Goal: Information Seeking & Learning: Check status

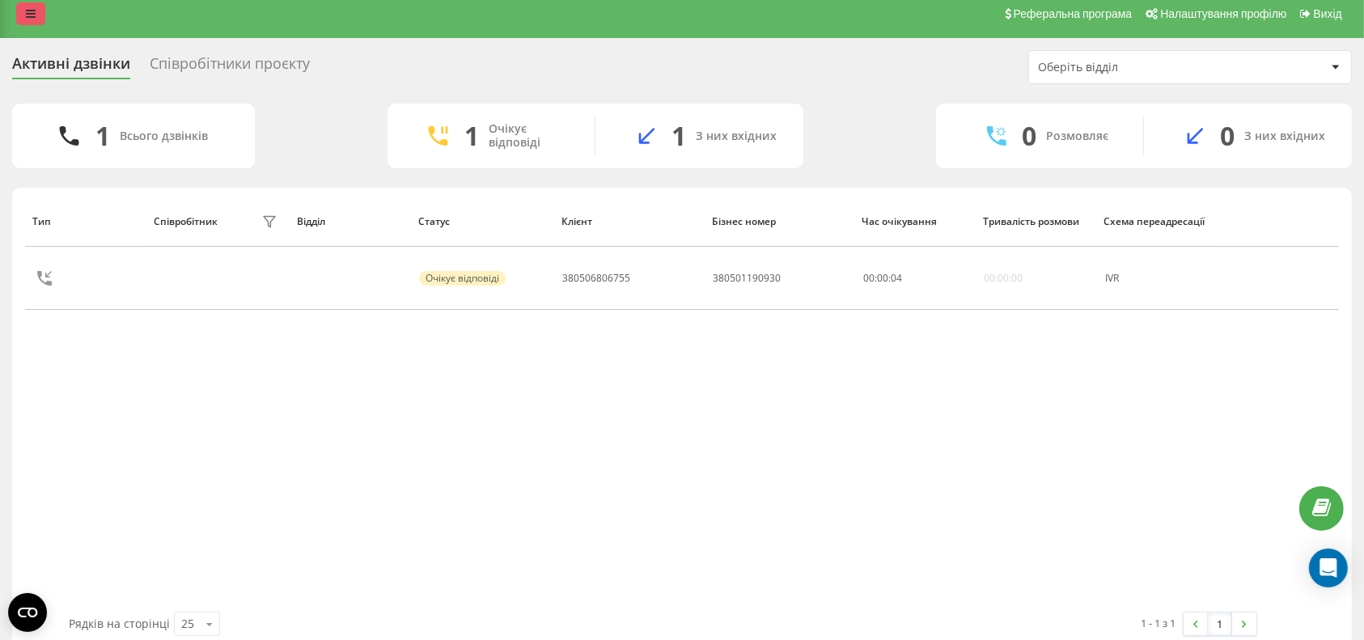
click at [32, 10] on icon at bounding box center [31, 13] width 10 height 11
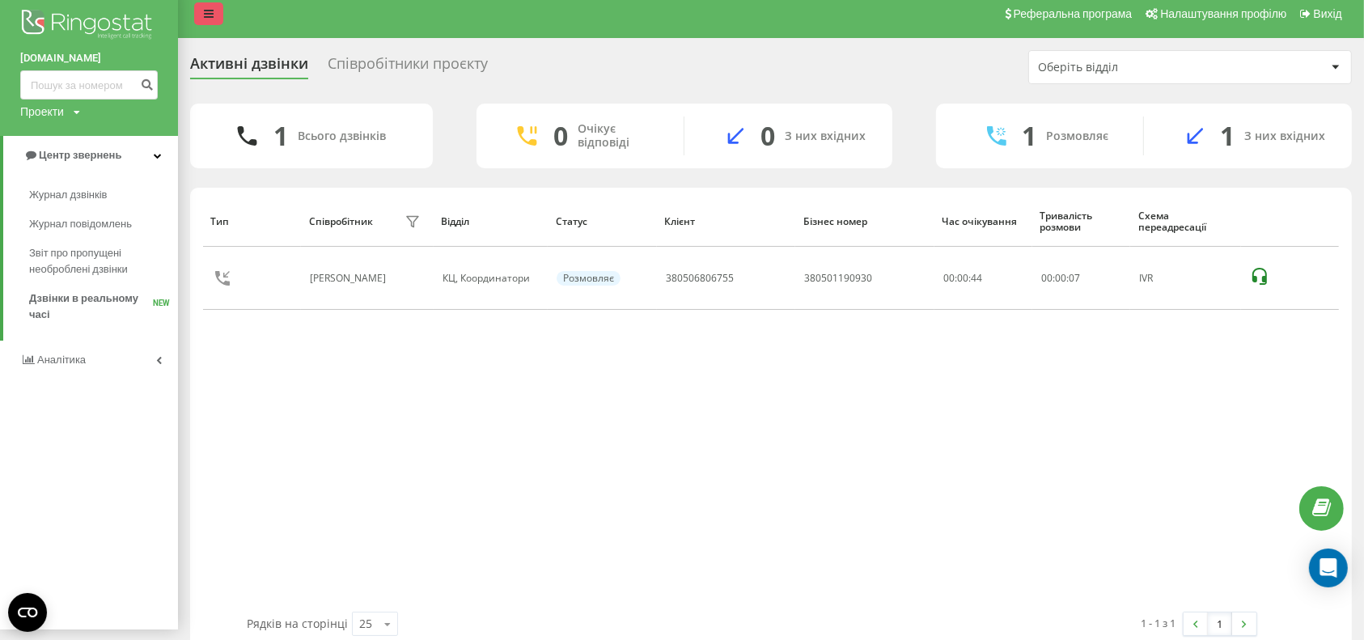
click at [212, 15] on icon at bounding box center [209, 13] width 10 height 11
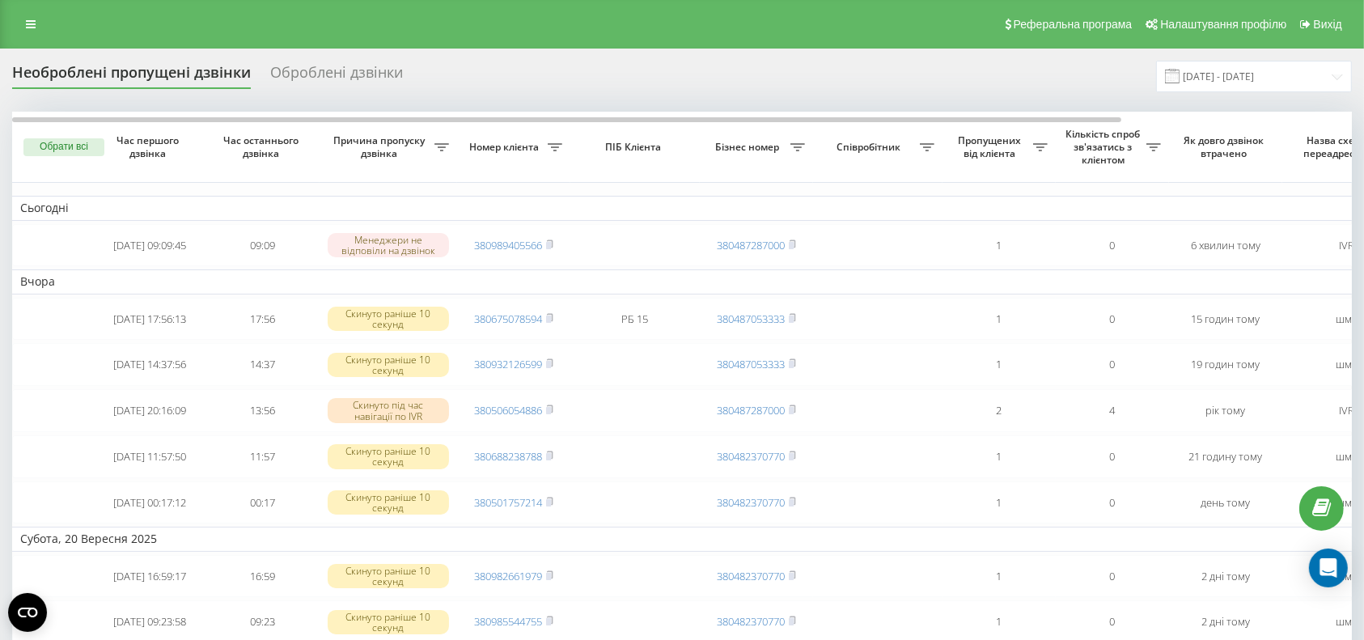
click at [498, 246] on link "380989405566" at bounding box center [508, 245] width 68 height 15
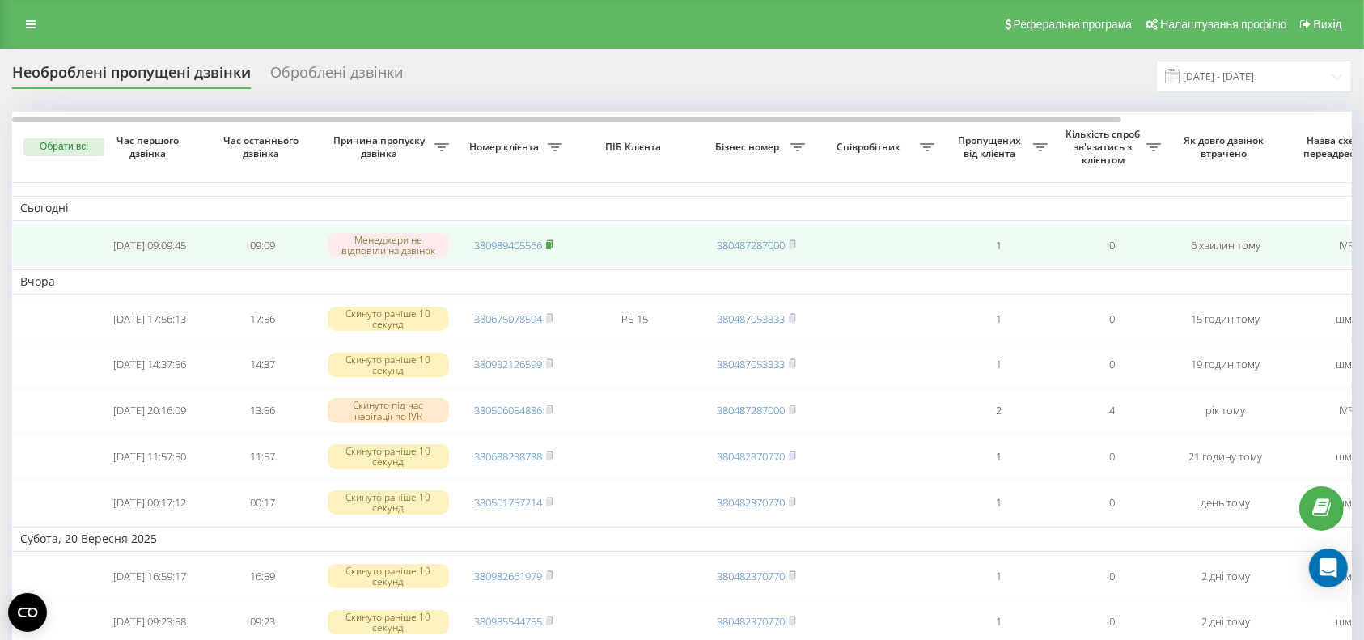
click at [553, 243] on icon at bounding box center [549, 245] width 7 height 10
click at [486, 244] on link "380987860367" at bounding box center [508, 245] width 68 height 15
click at [509, 241] on link "380732588117" at bounding box center [508, 245] width 68 height 15
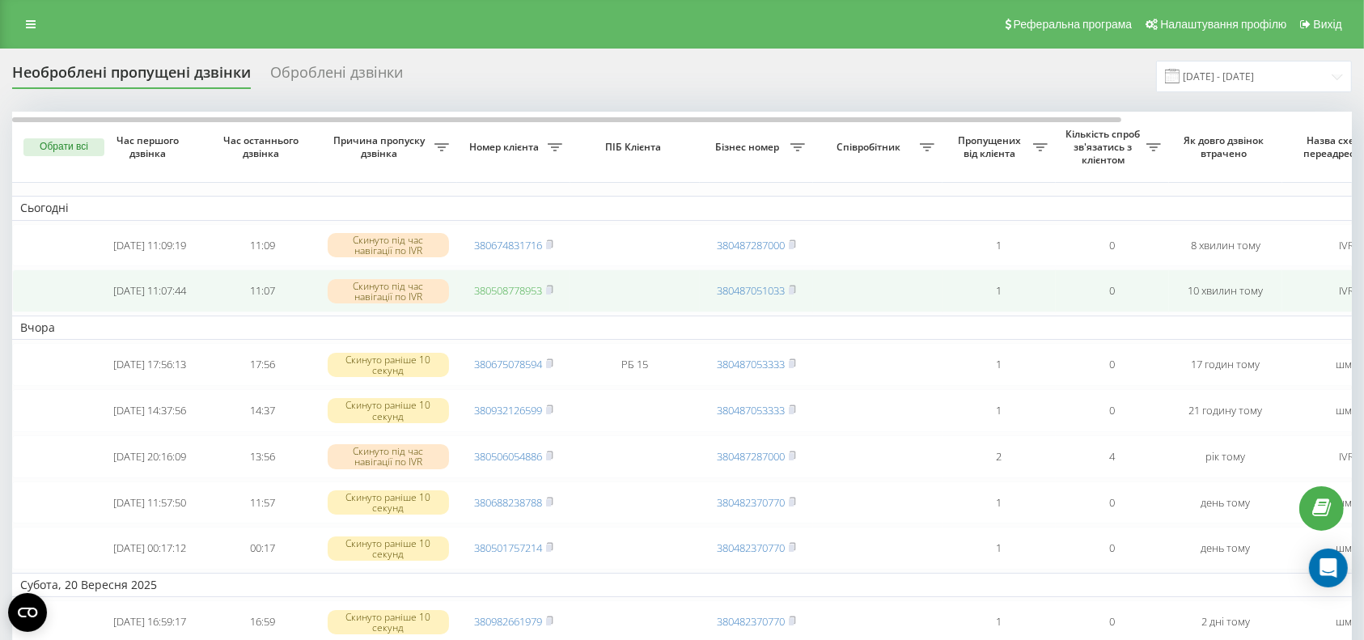
click at [515, 286] on link "380508778953" at bounding box center [508, 290] width 68 height 15
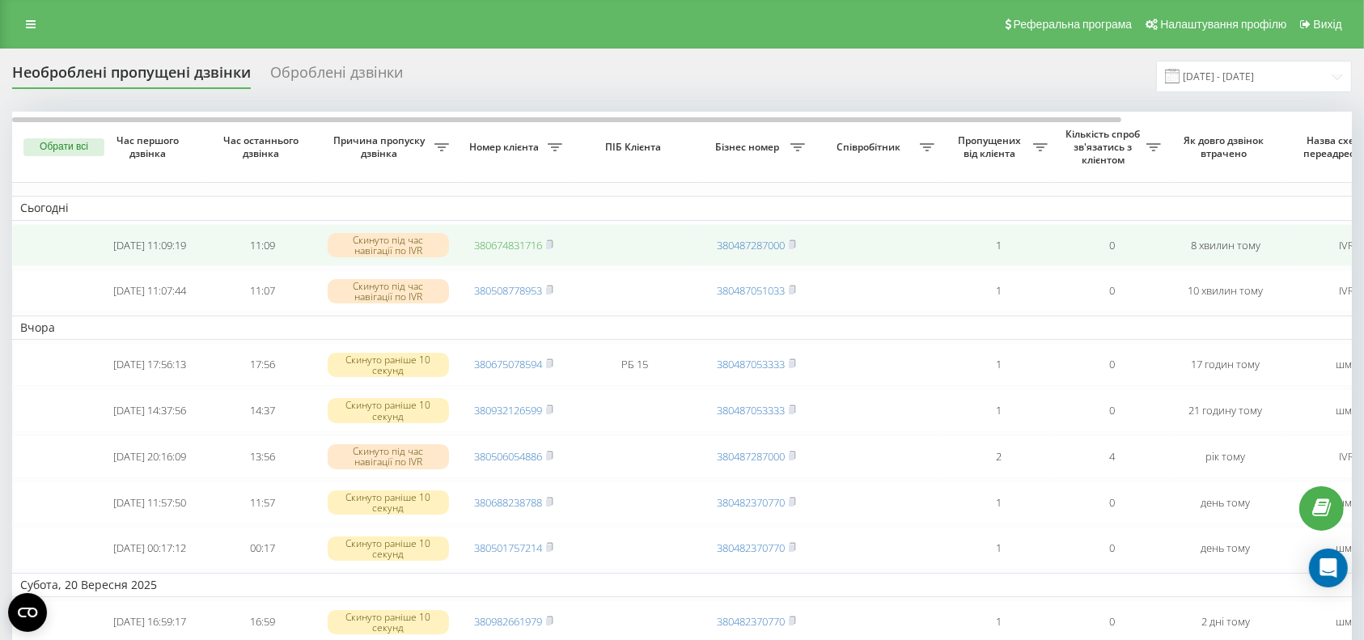
click at [493, 246] on link "380674831716" at bounding box center [508, 245] width 68 height 15
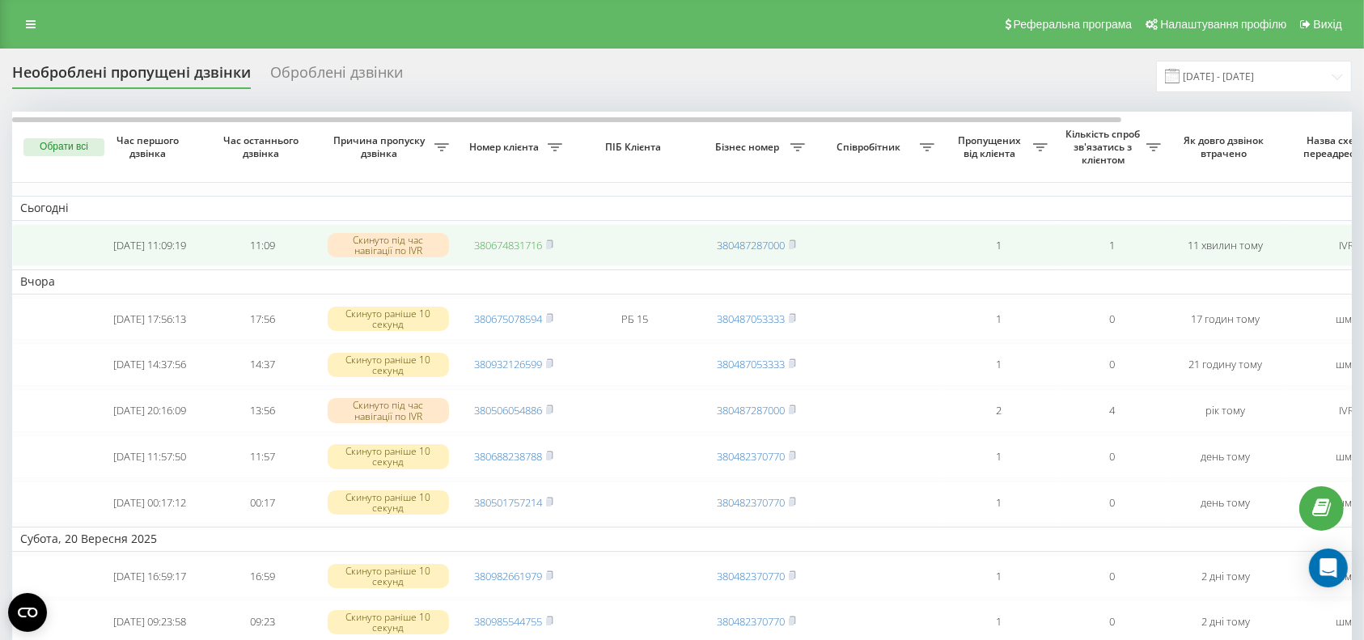
click at [498, 247] on link "380674831716" at bounding box center [508, 245] width 68 height 15
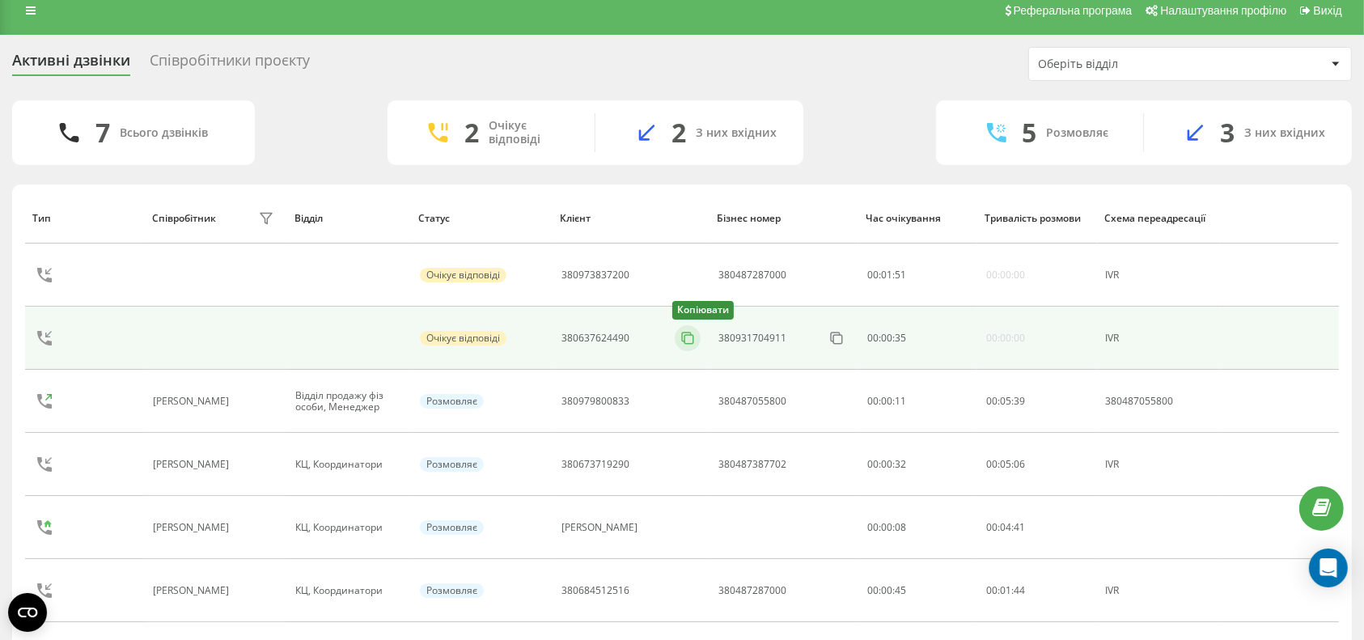
click at [684, 337] on icon at bounding box center [688, 338] width 16 height 16
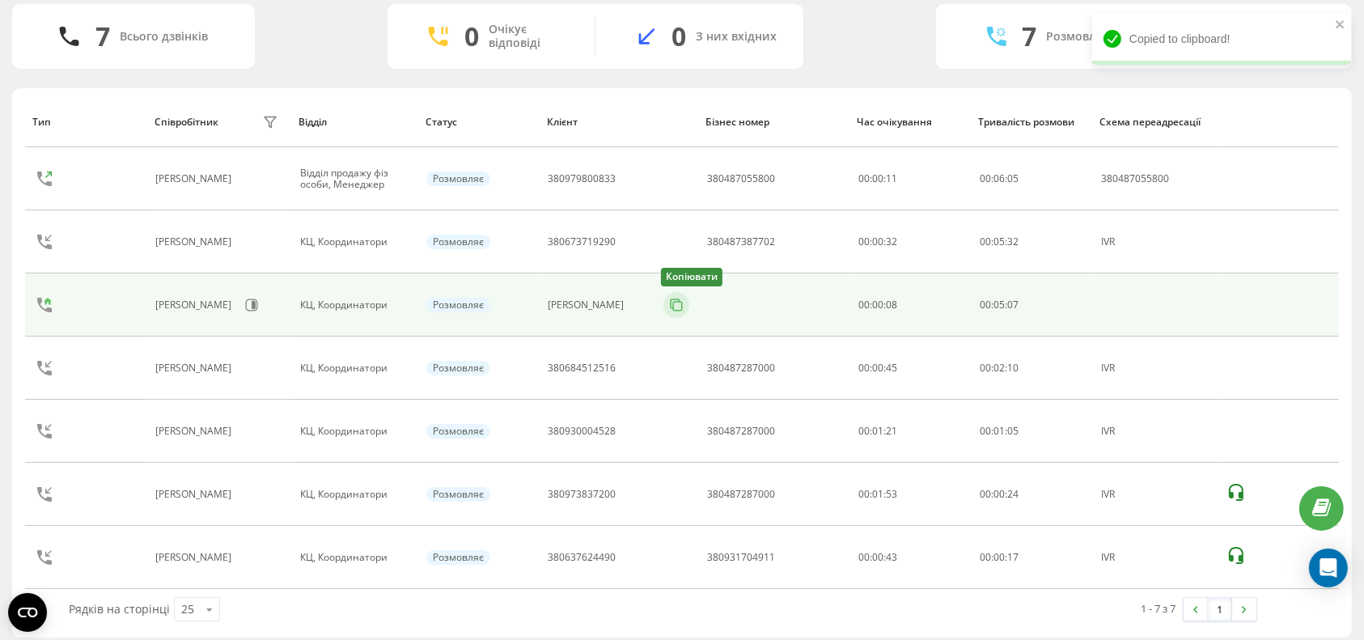
scroll to position [118, 0]
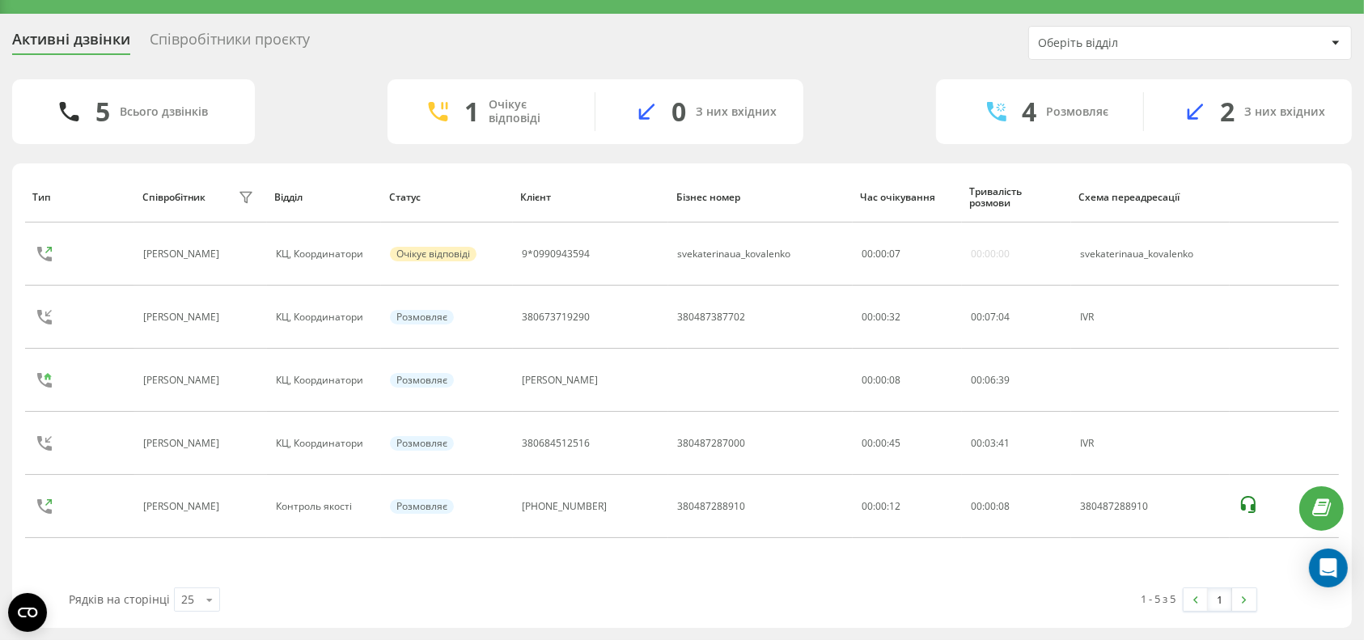
scroll to position [34, 0]
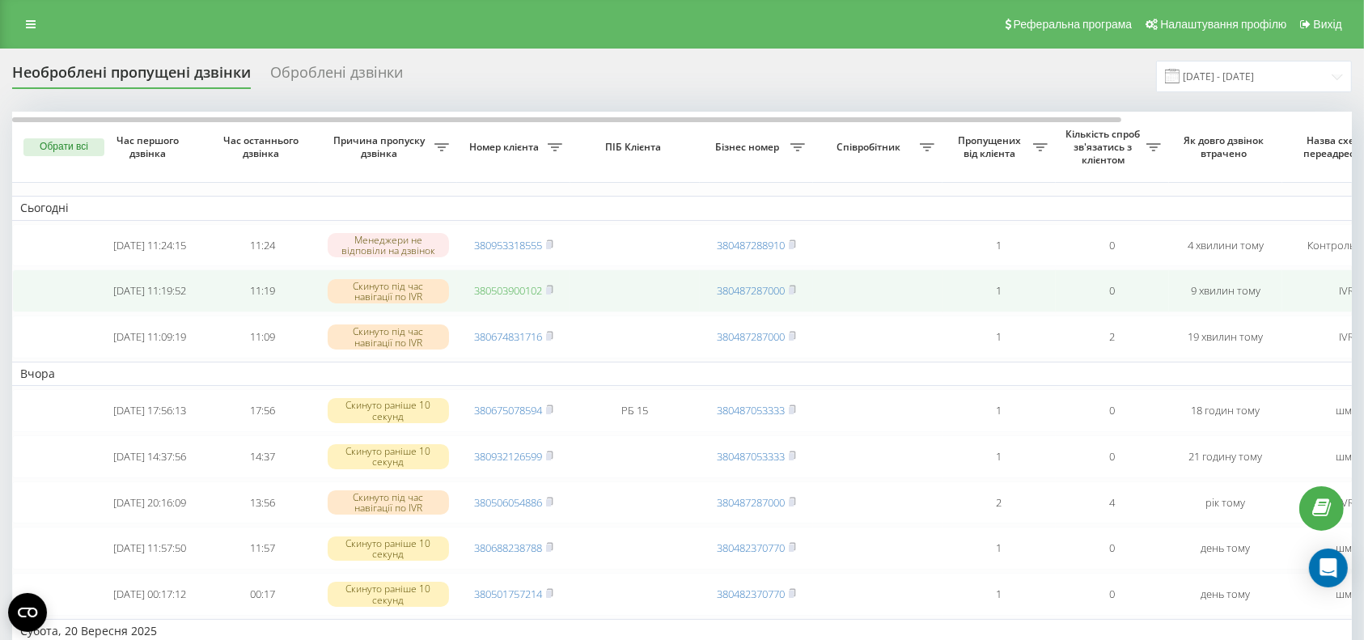
click at [489, 293] on link "380503900102" at bounding box center [508, 290] width 68 height 15
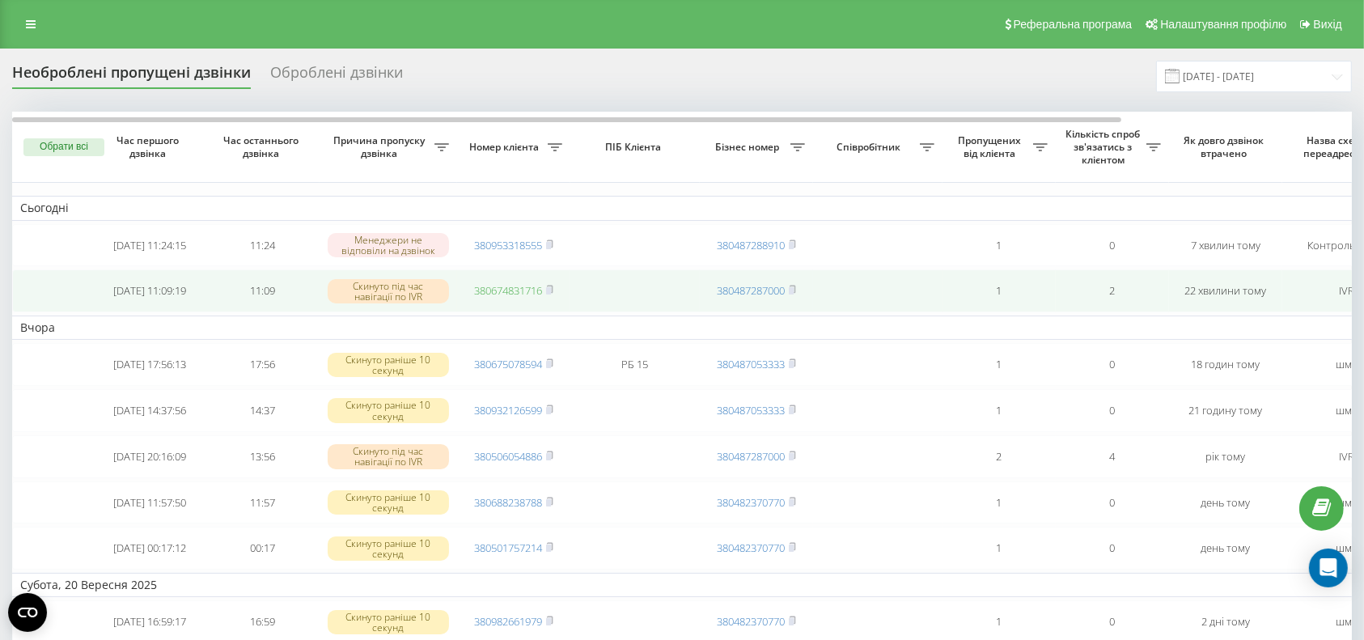
click at [531, 296] on link "380674831716" at bounding box center [508, 290] width 68 height 15
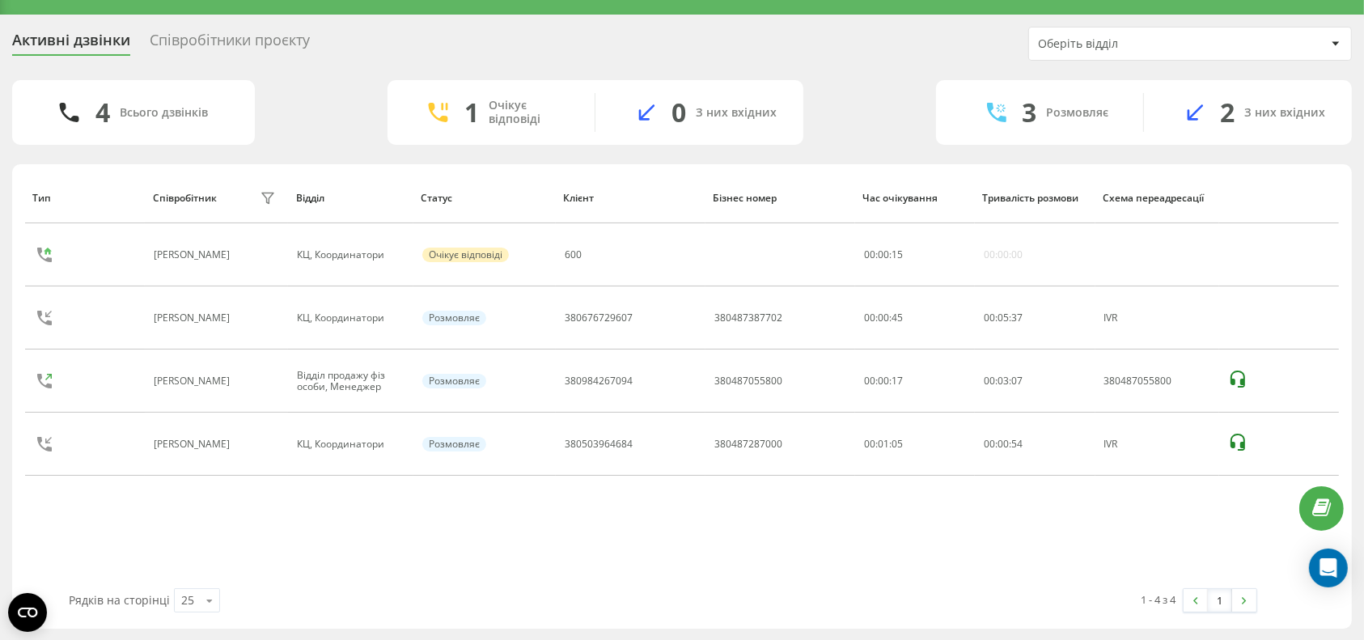
click at [653, 543] on div "Тип Співробітник фільтру Відділ Статус Клієнт Бізнес номер Час очікування Трива…" at bounding box center [682, 380] width 1314 height 416
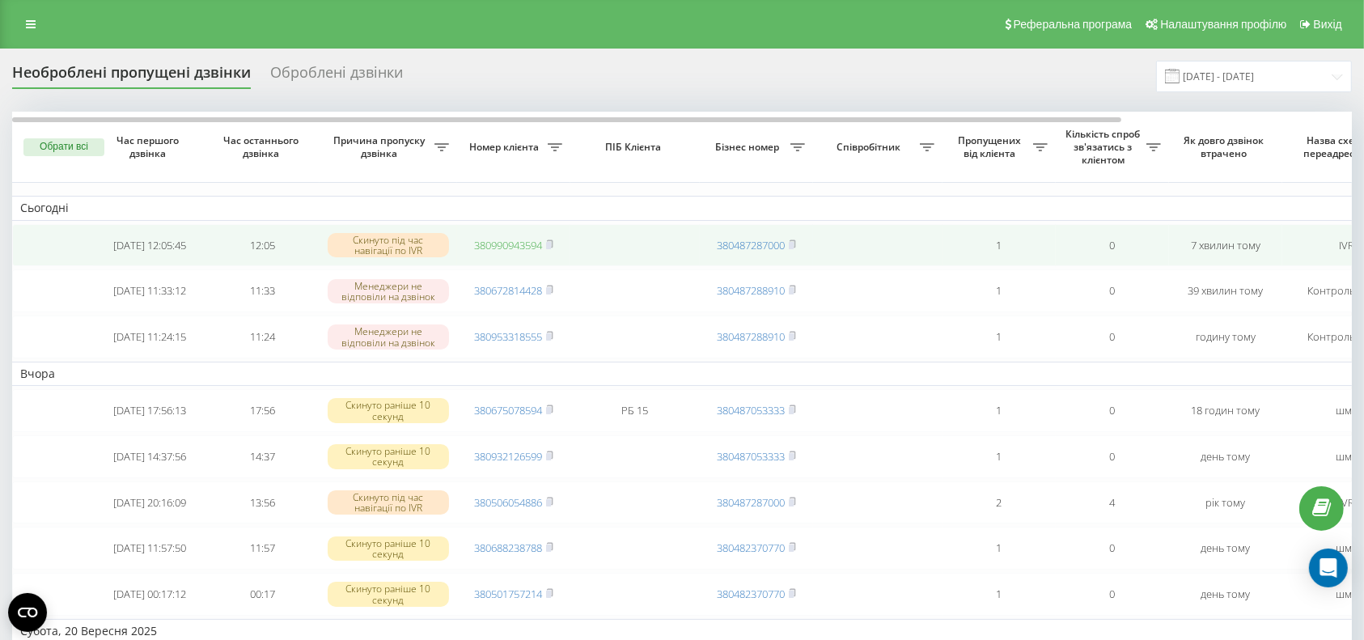
click at [493, 245] on link "380990943594" at bounding box center [508, 245] width 68 height 15
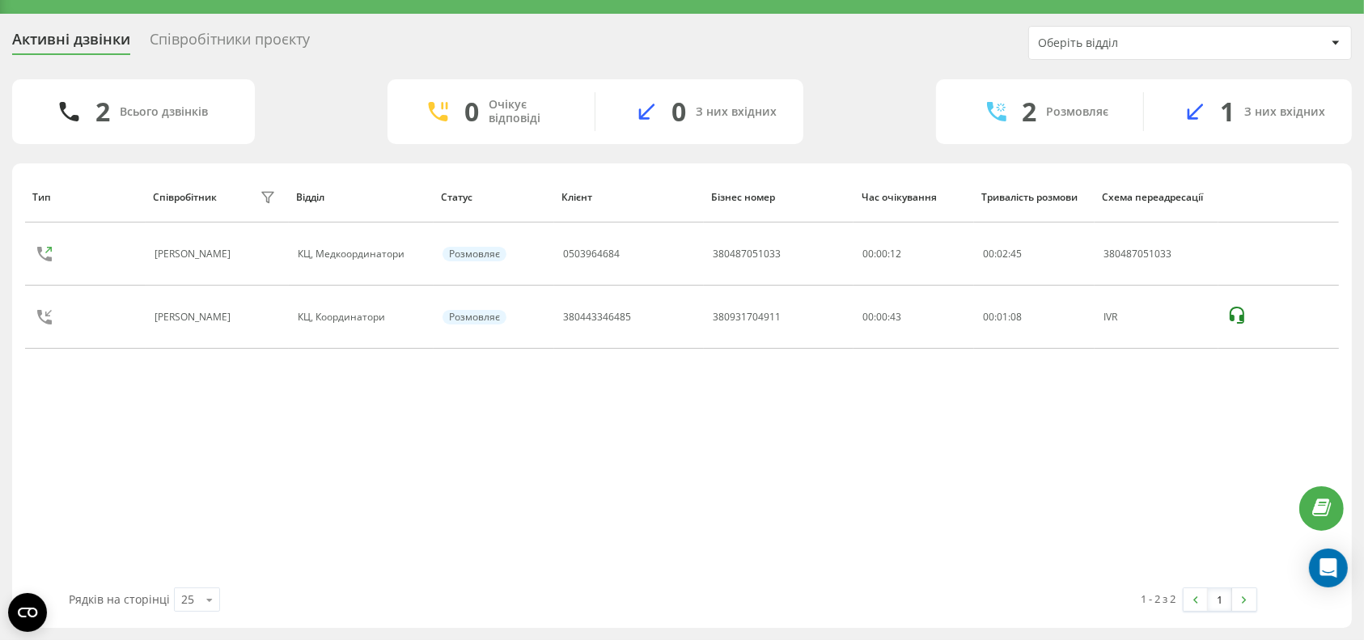
scroll to position [34, 0]
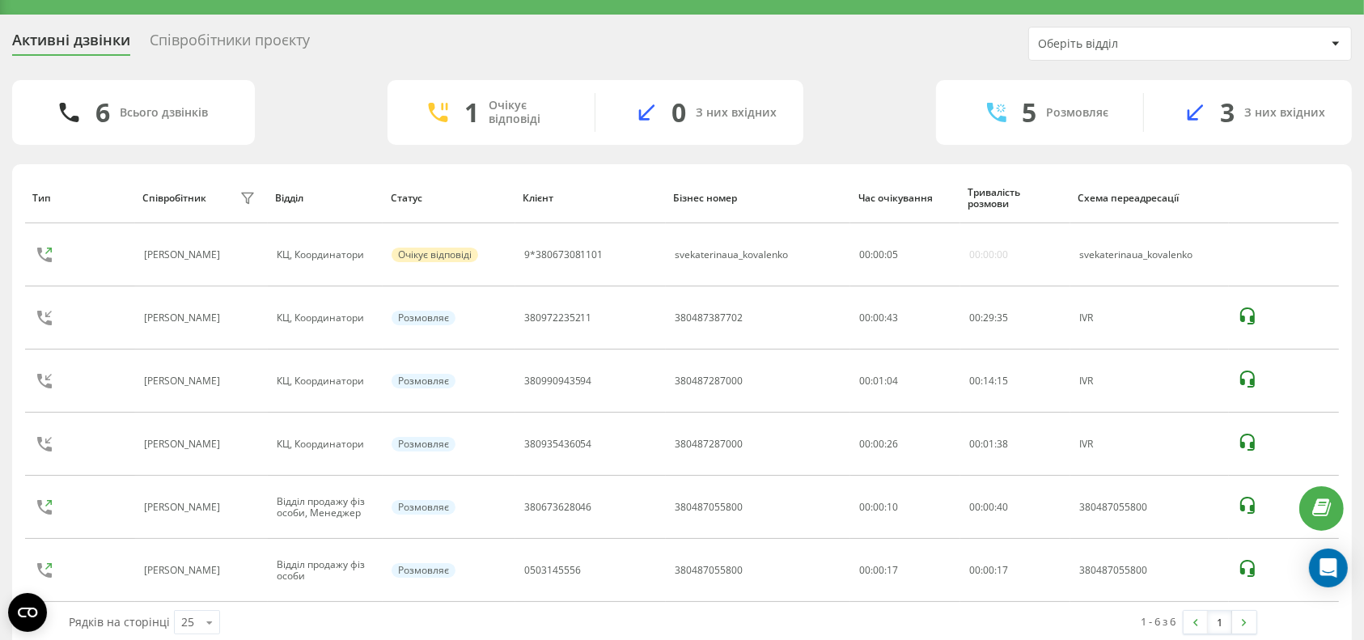
scroll to position [55, 0]
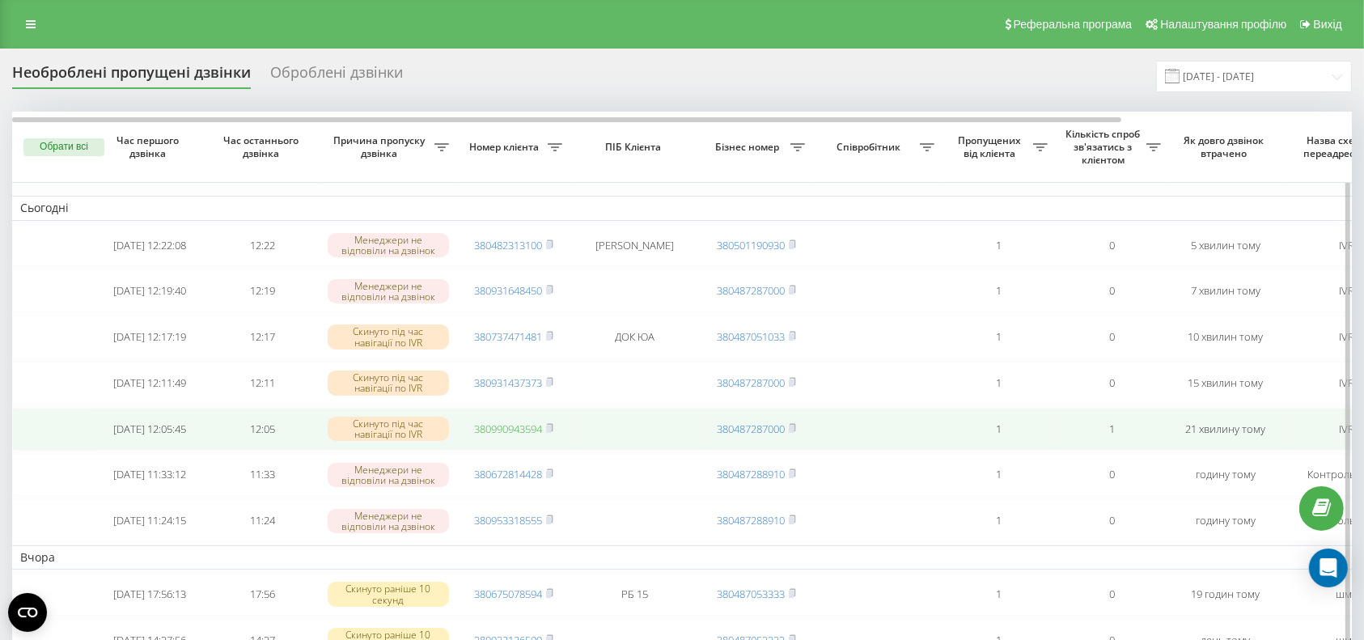
click at [495, 436] on link "380990943594" at bounding box center [508, 429] width 68 height 15
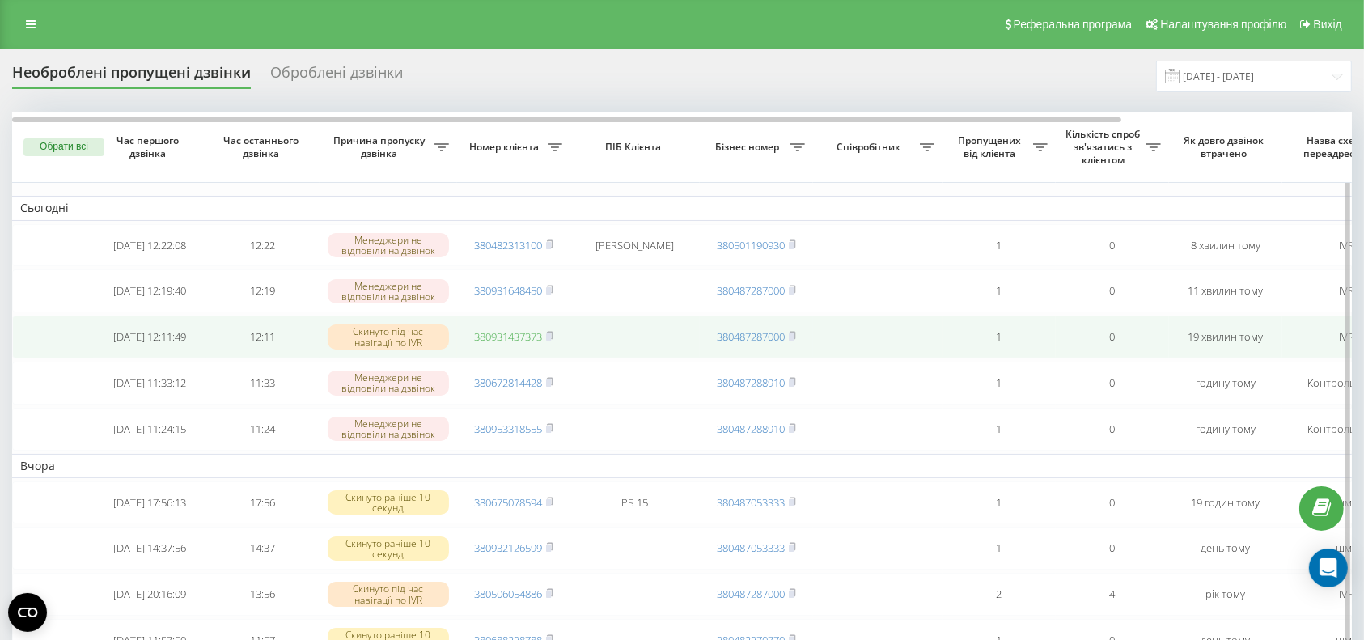
click at [505, 344] on link "380931437373" at bounding box center [508, 336] width 68 height 15
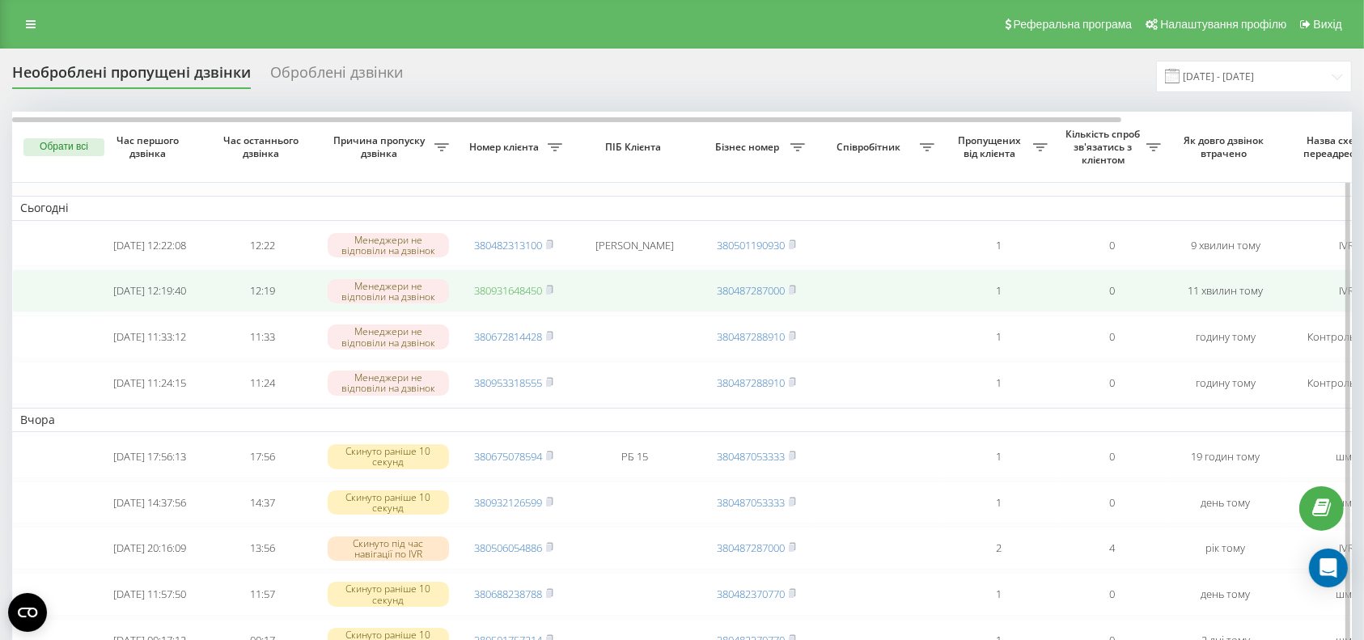
click at [503, 289] on link "380931648450" at bounding box center [508, 290] width 68 height 15
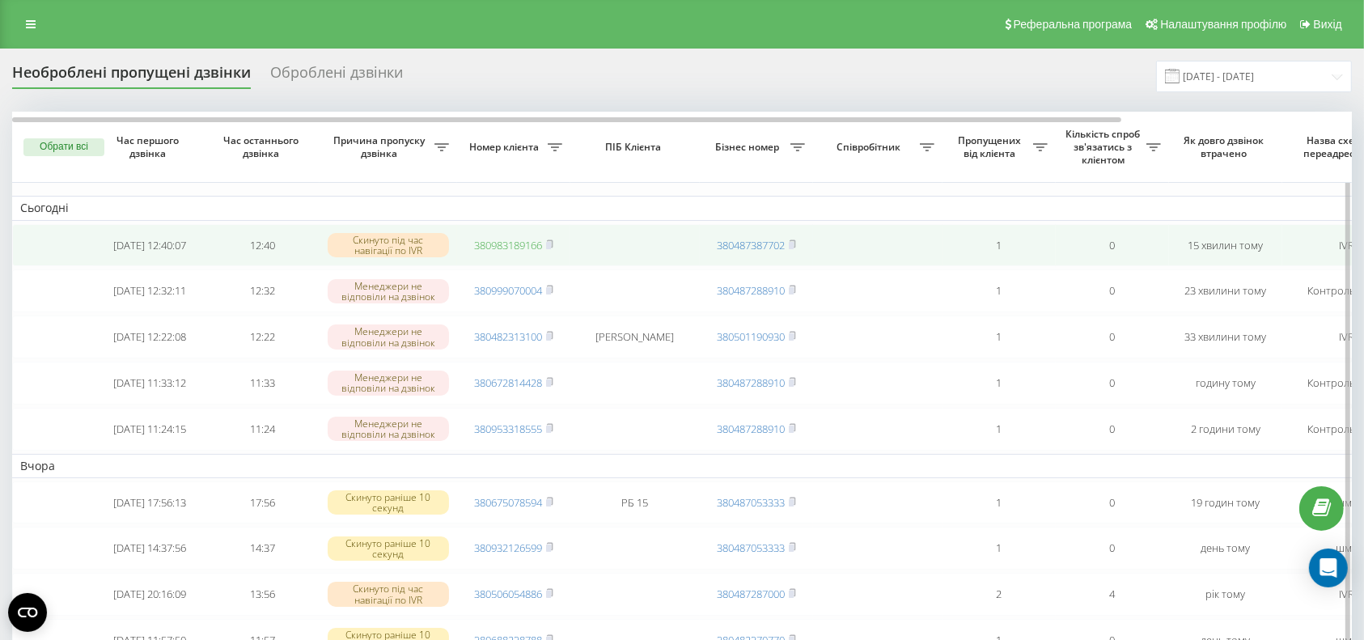
click at [507, 243] on link "380983189166" at bounding box center [508, 245] width 68 height 15
click at [503, 239] on link "380983189166" at bounding box center [508, 245] width 68 height 15
click at [486, 245] on link "380983189166" at bounding box center [508, 245] width 68 height 15
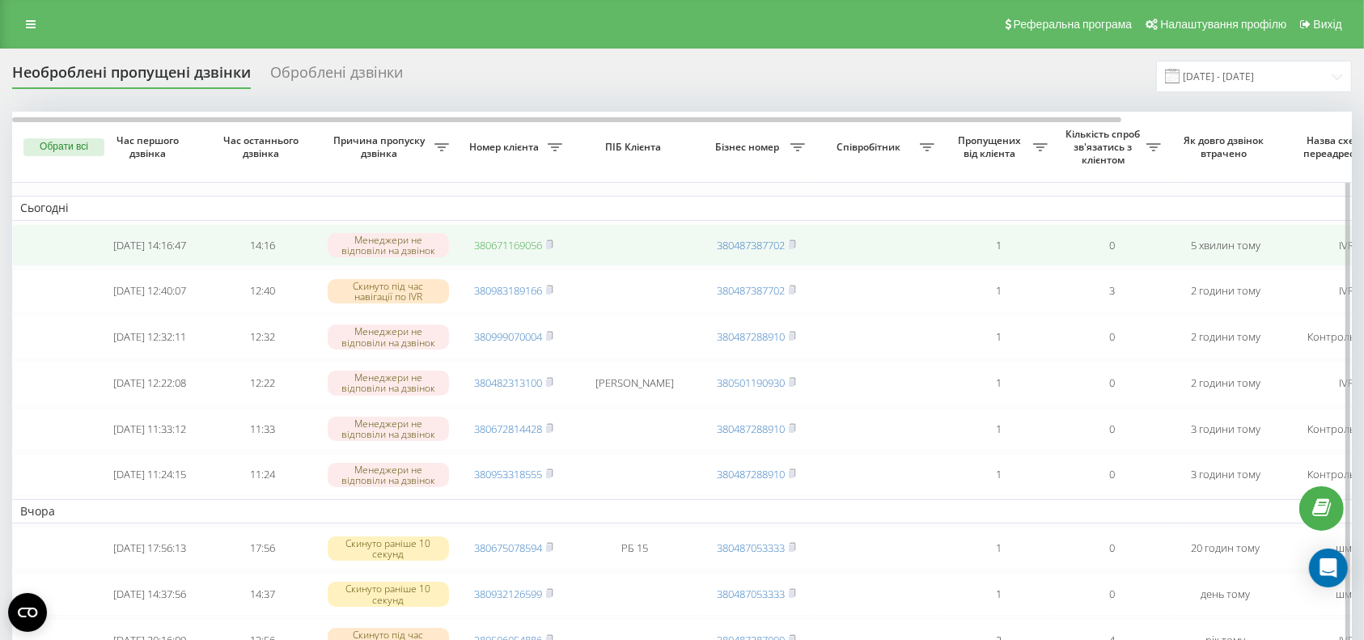
click at [481, 246] on link "380671169056" at bounding box center [508, 245] width 68 height 15
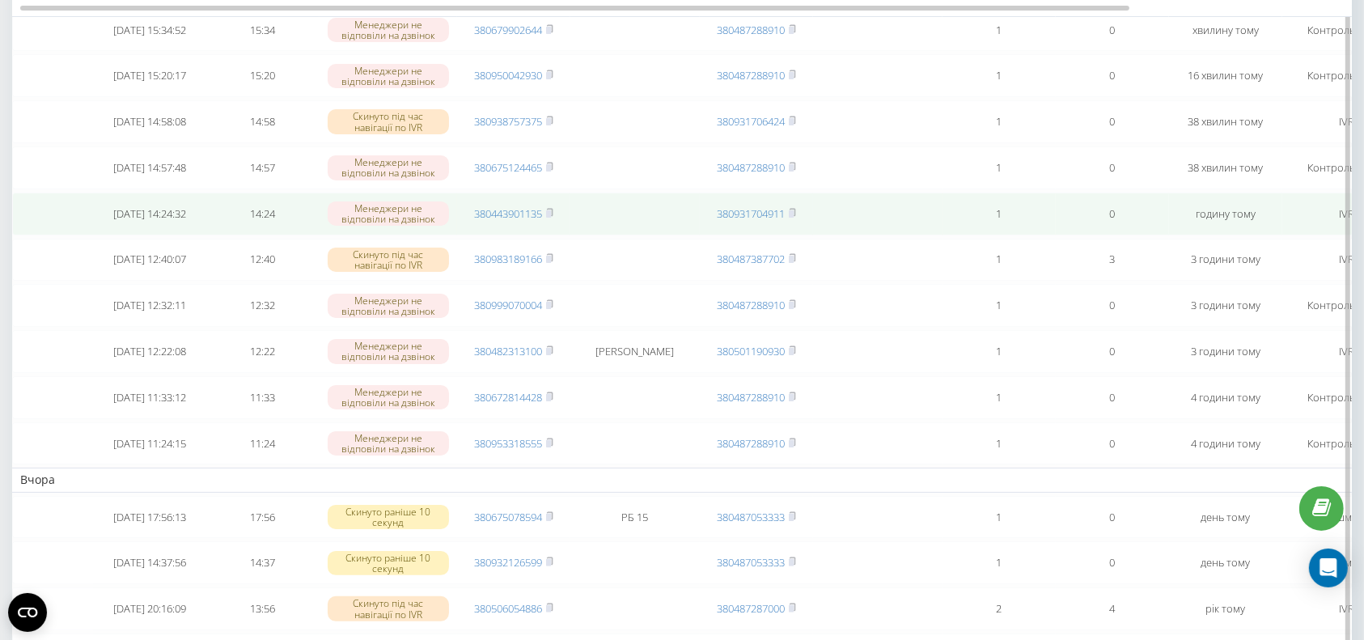
scroll to position [108, 0]
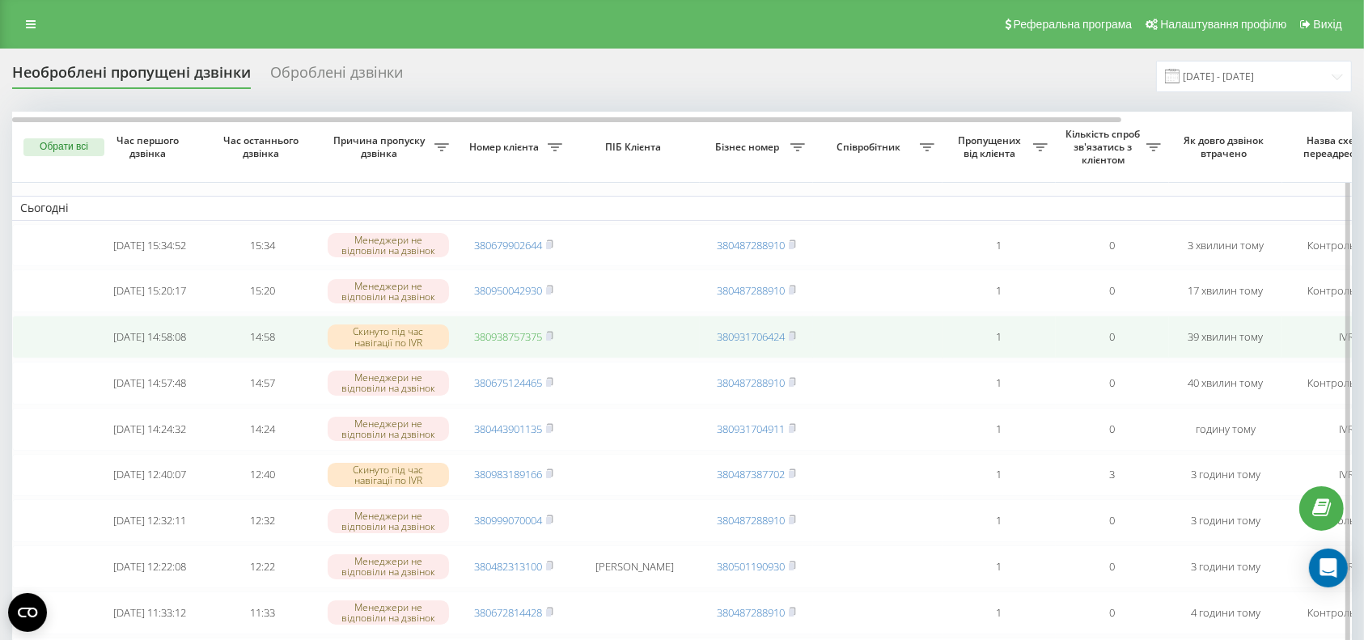
click at [509, 340] on link "380938757375" at bounding box center [508, 336] width 68 height 15
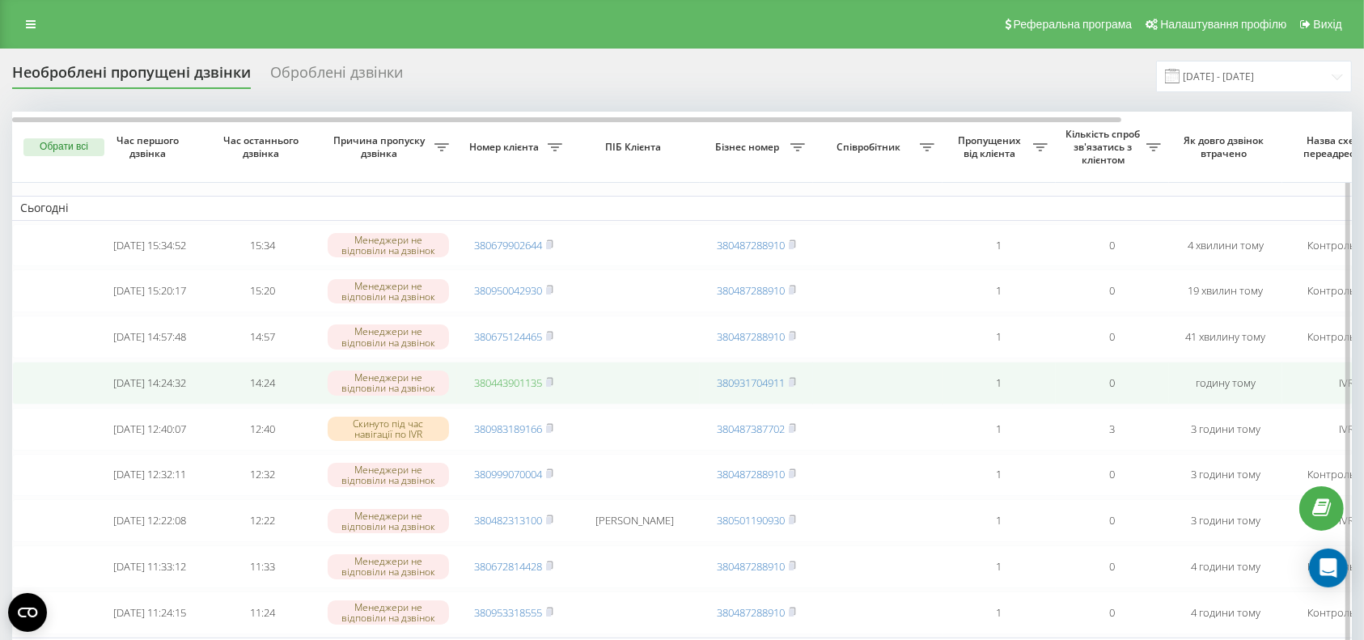
click at [511, 390] on link "380443901135" at bounding box center [508, 382] width 68 height 15
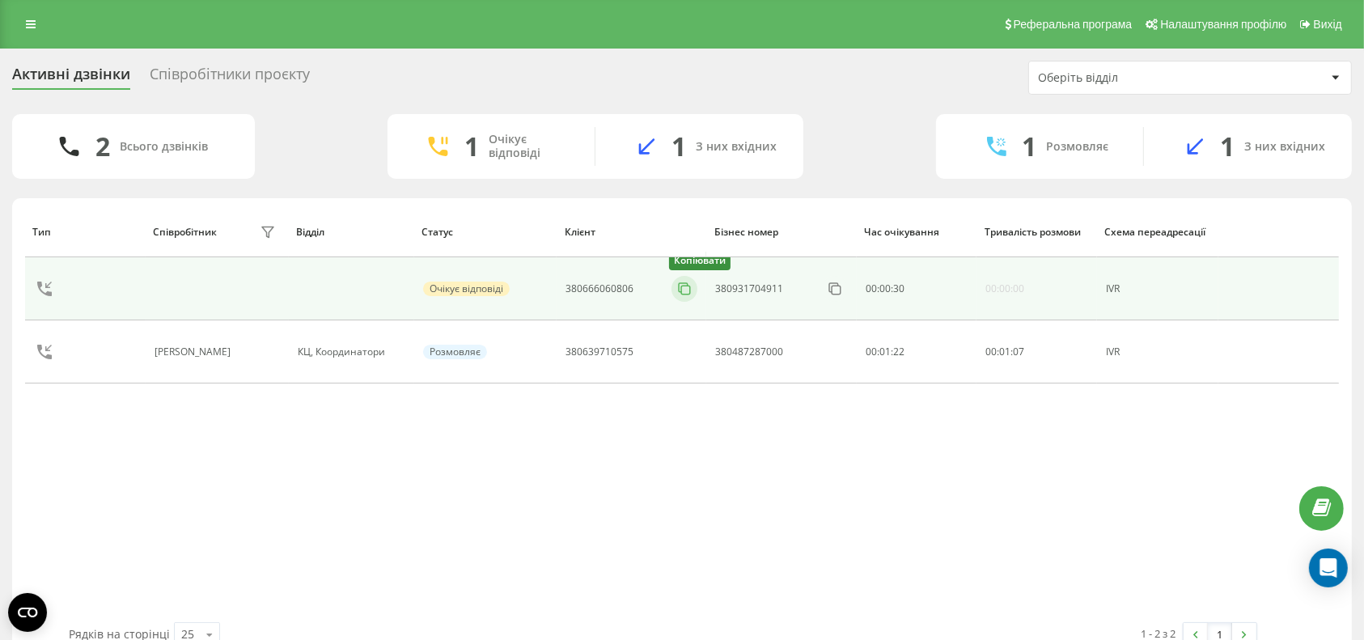
click at [687, 288] on icon at bounding box center [684, 289] width 16 height 16
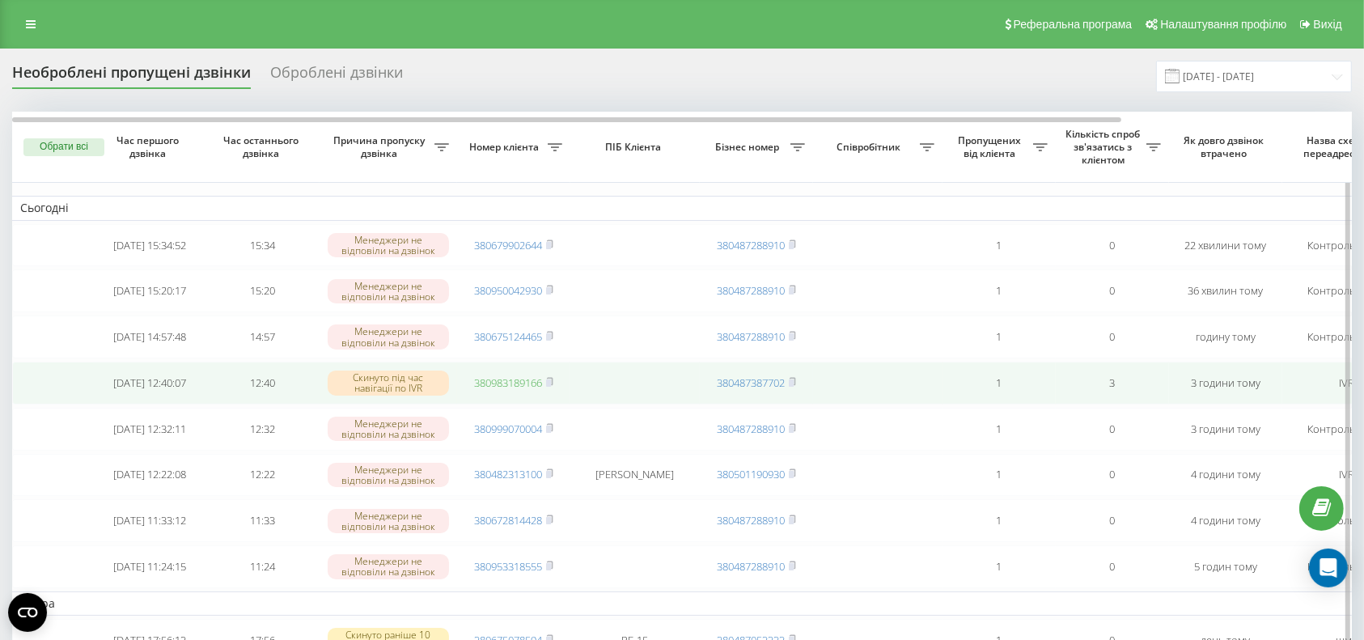
click at [505, 390] on link "380983189166" at bounding box center [508, 382] width 68 height 15
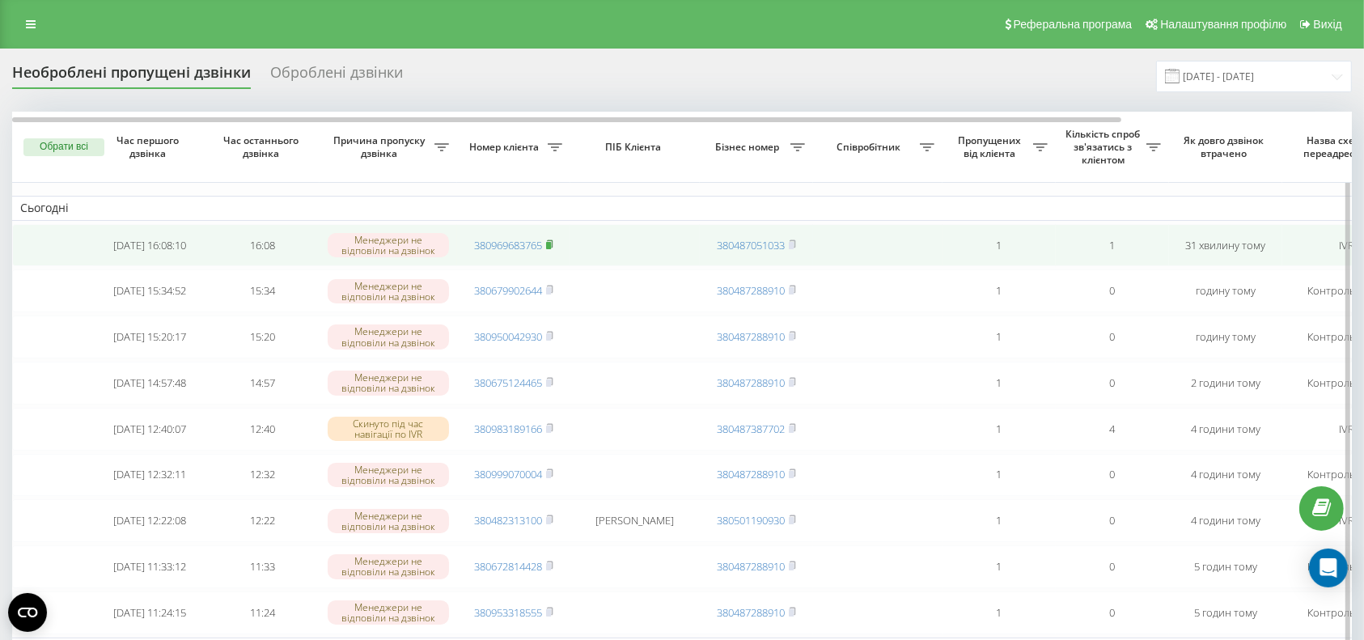
click at [550, 243] on rect at bounding box center [548, 245] width 5 height 7
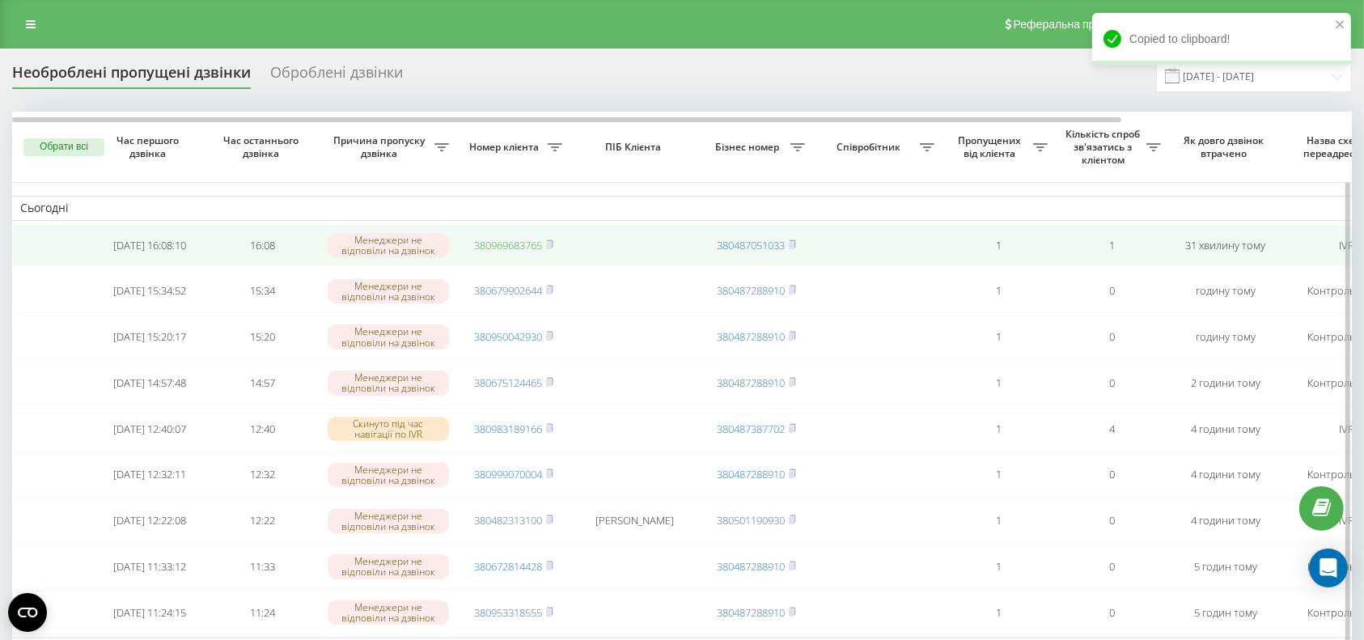
click at [485, 245] on link "380969683765" at bounding box center [508, 245] width 68 height 15
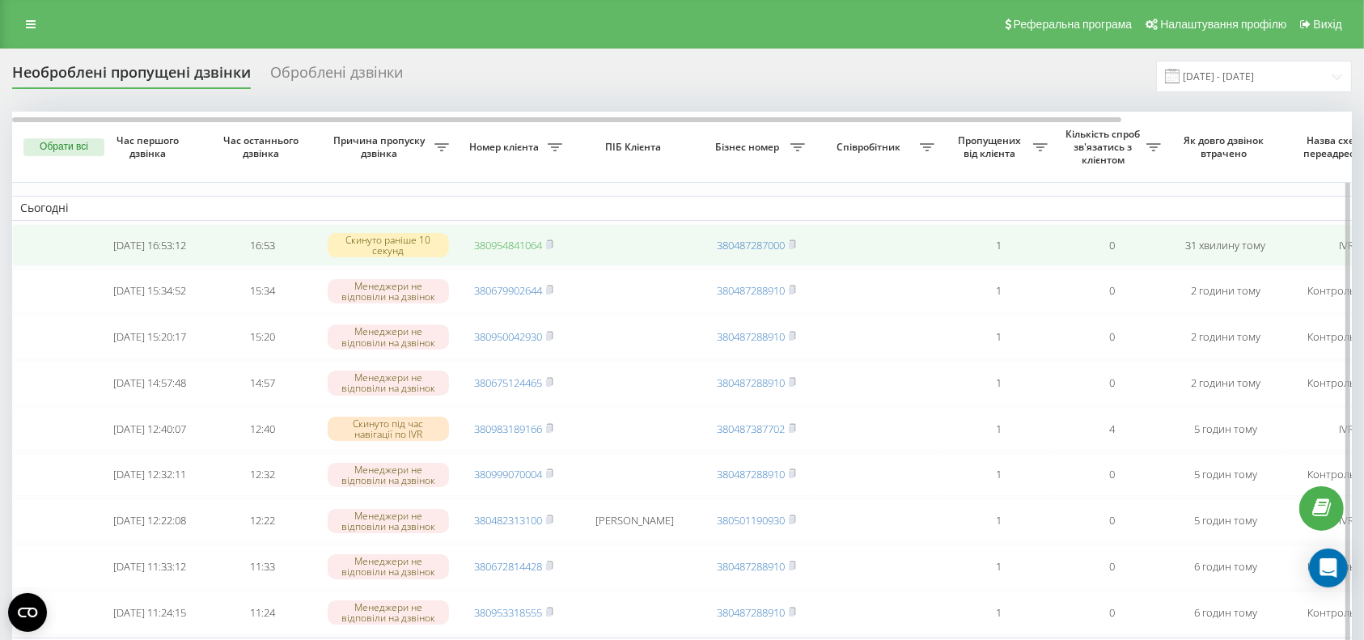
click at [486, 245] on link "380954841064" at bounding box center [508, 245] width 68 height 15
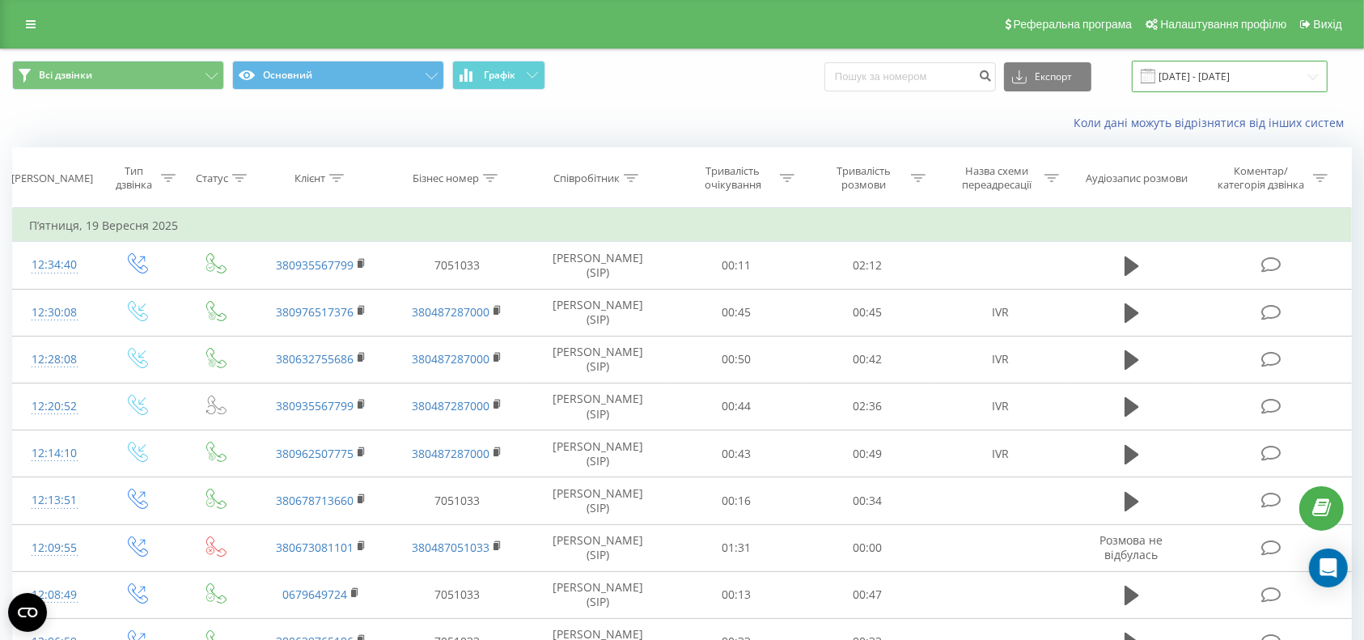
click at [1264, 69] on input "19.09.2025 - 19.09.2025" at bounding box center [1230, 77] width 196 height 32
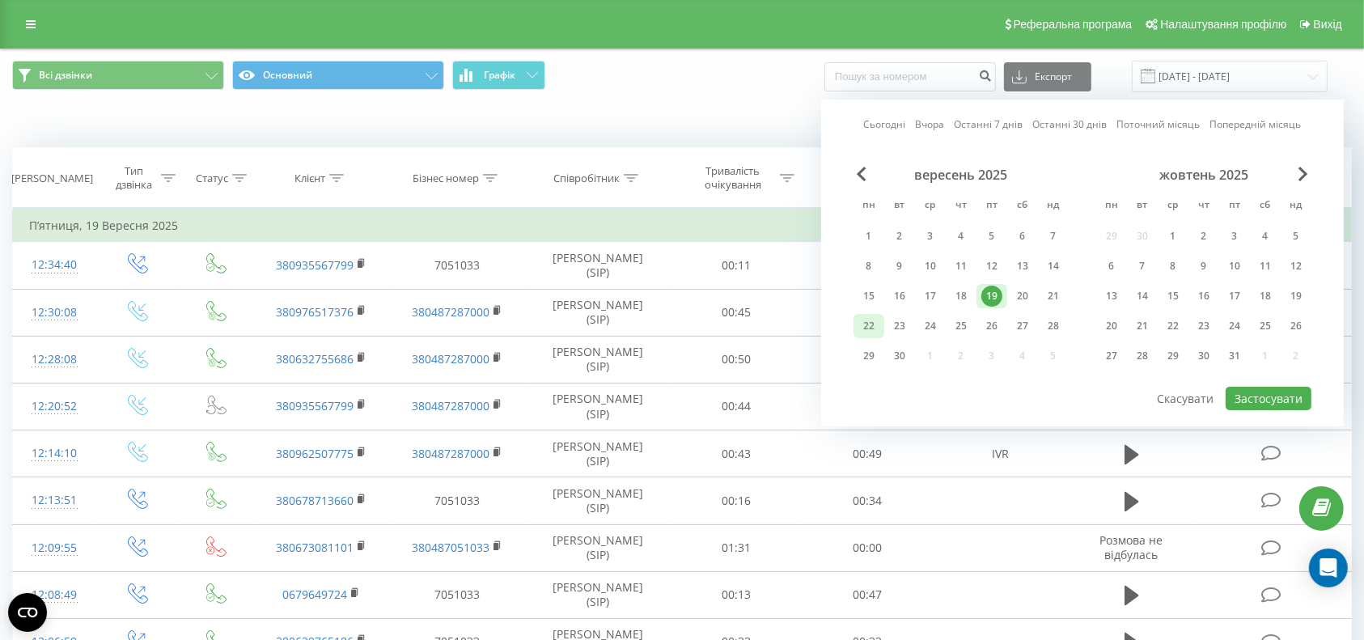
click at [866, 320] on div "22" at bounding box center [869, 326] width 21 height 21
click at [1254, 391] on button "Застосувати" at bounding box center [1269, 398] width 86 height 23
type input "22.09.2025 - 22.09.2025"
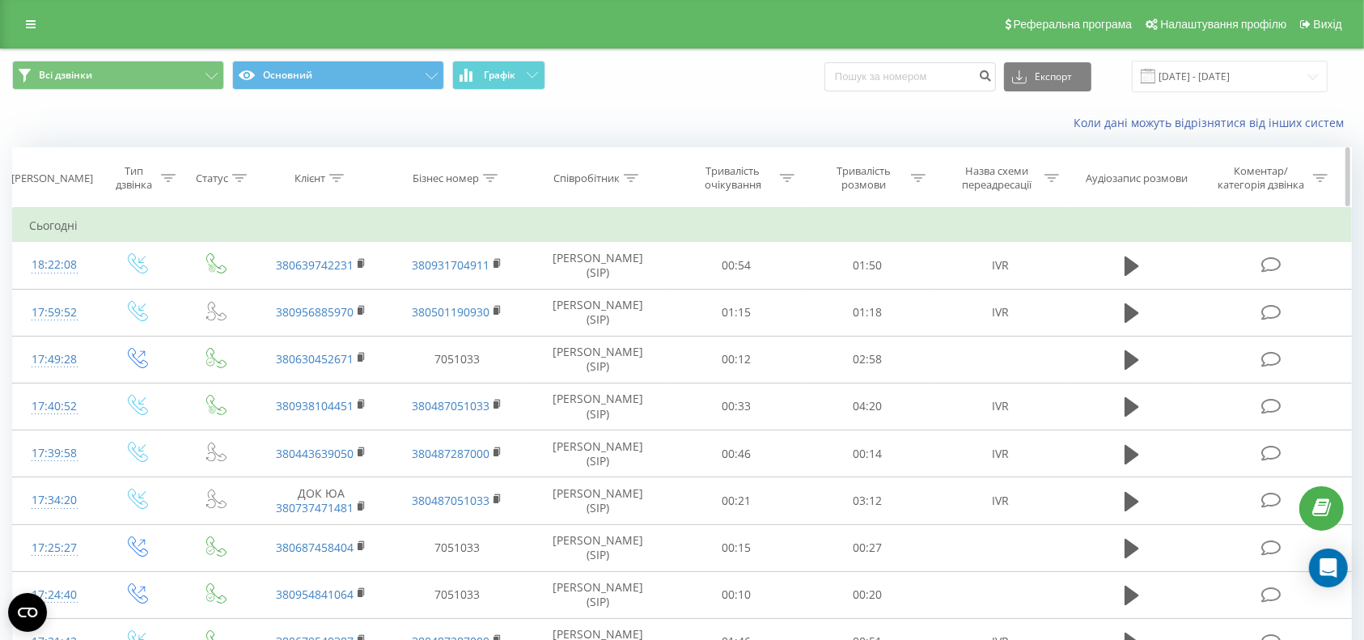
click at [338, 181] on icon at bounding box center [336, 178] width 15 height 8
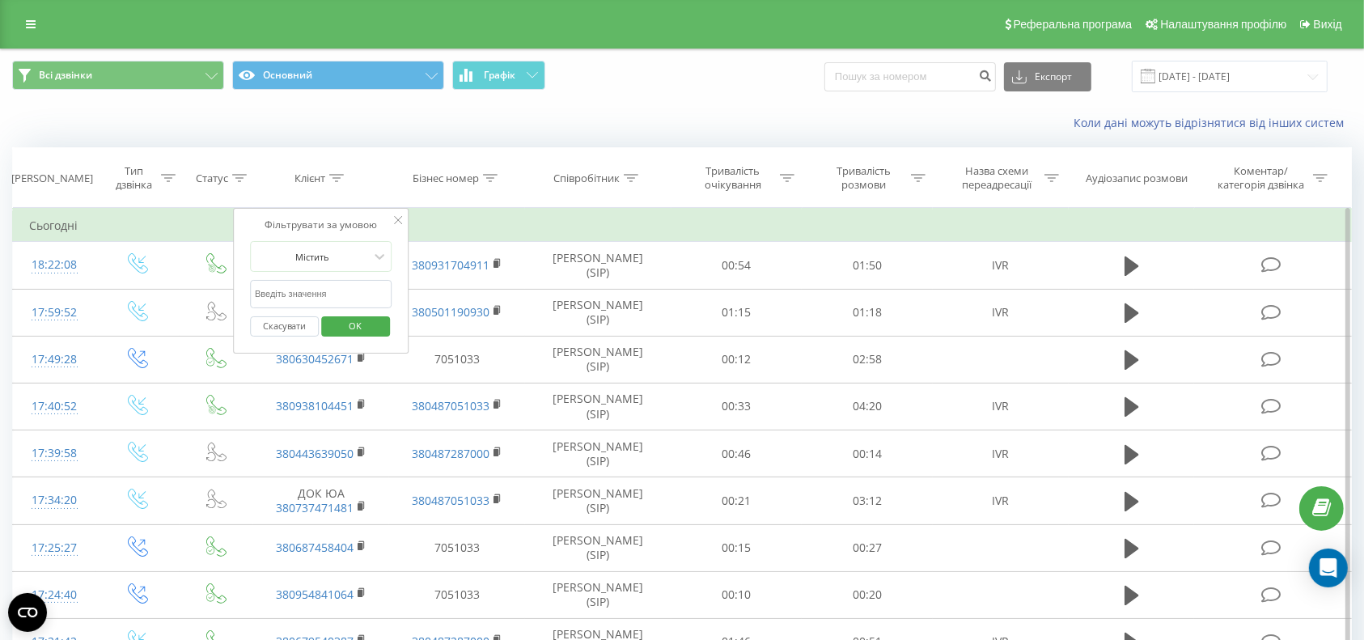
click at [321, 286] on input "text" at bounding box center [321, 294] width 142 height 28
paste input "0952455206"
click at [342, 330] on span "OK" at bounding box center [355, 325] width 45 height 25
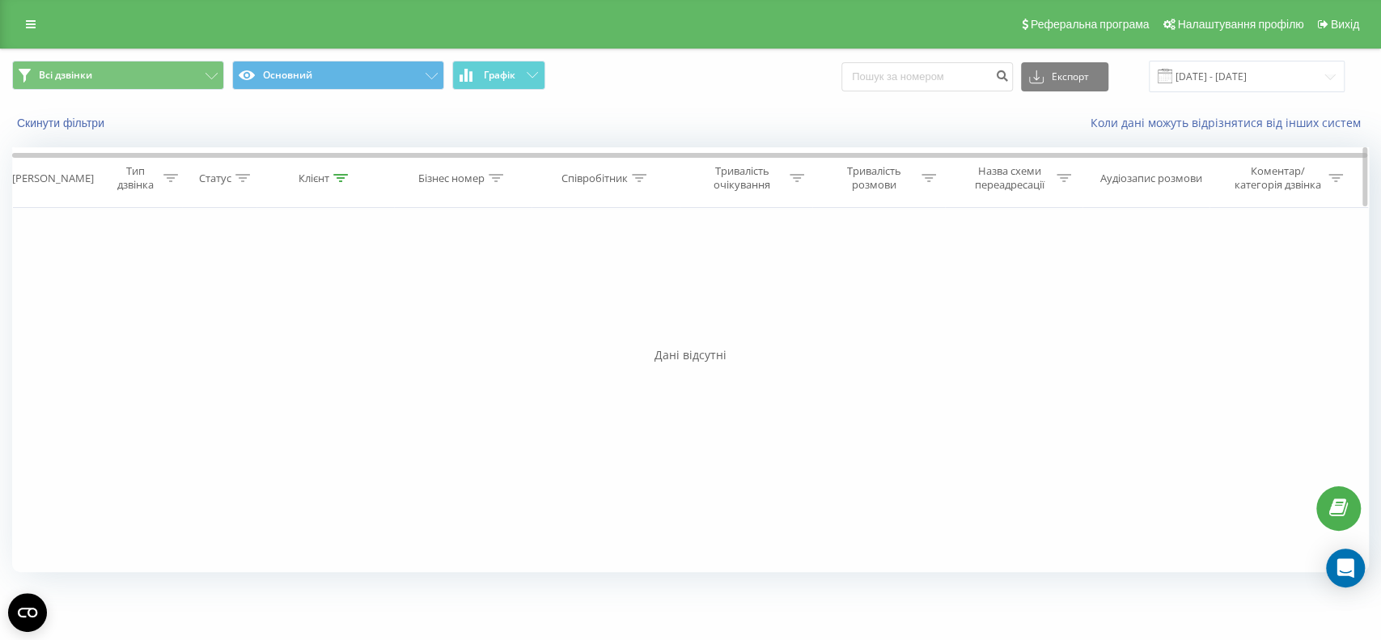
click at [343, 184] on th "Клієнт" at bounding box center [326, 178] width 138 height 60
click at [341, 174] on icon at bounding box center [340, 178] width 15 height 8
click at [314, 288] on input "0952455206" at bounding box center [325, 294] width 142 height 28
click at [265, 293] on input "0952455206" at bounding box center [325, 294] width 142 height 28
type input "952455206"
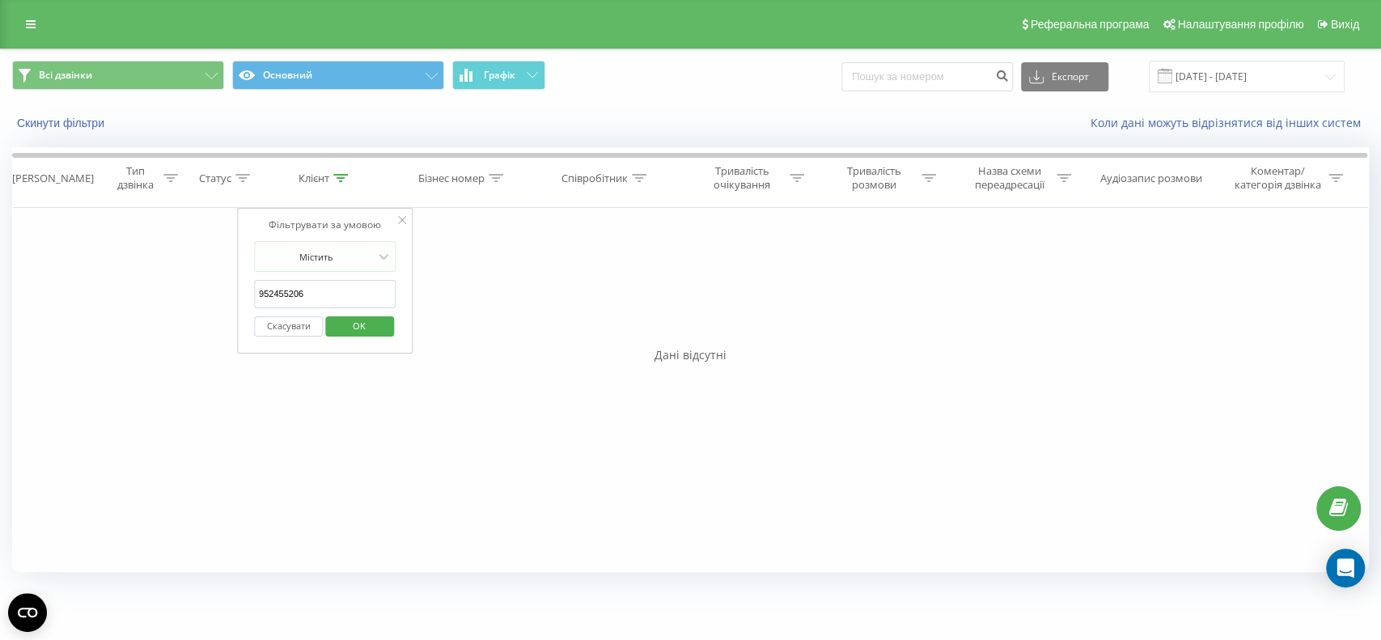
click at [388, 324] on button "OK" at bounding box center [359, 326] width 69 height 20
click at [344, 179] on icon at bounding box center [340, 178] width 15 height 8
click at [312, 324] on button "Скасувати" at bounding box center [288, 326] width 69 height 20
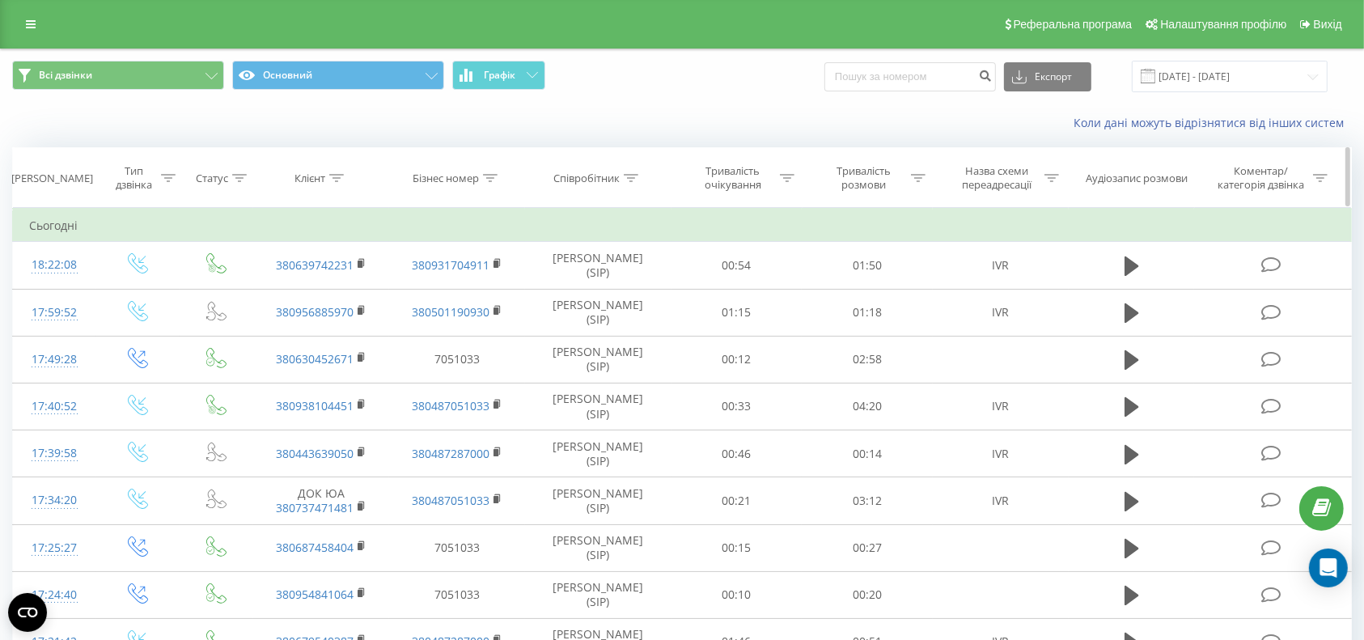
click at [342, 175] on icon at bounding box center [336, 178] width 15 height 8
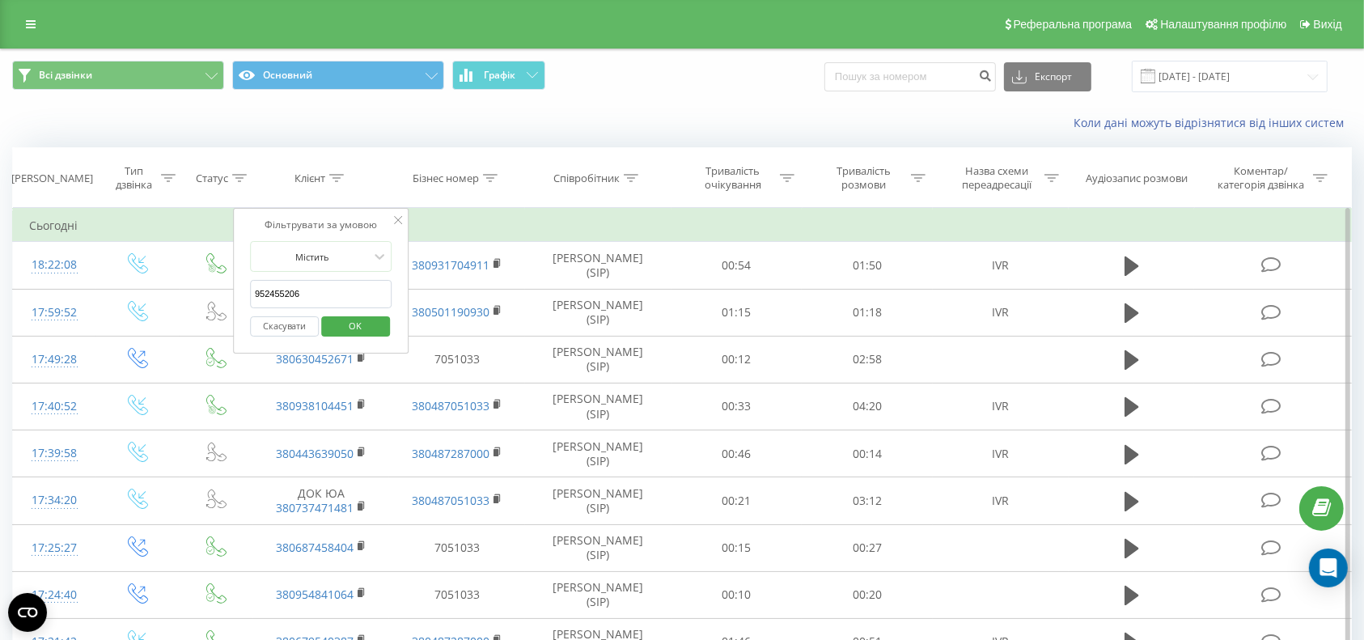
click at [323, 295] on input "952455206" at bounding box center [321, 294] width 142 height 28
paste input "0634333433"
click at [344, 319] on span "OK" at bounding box center [355, 325] width 45 height 25
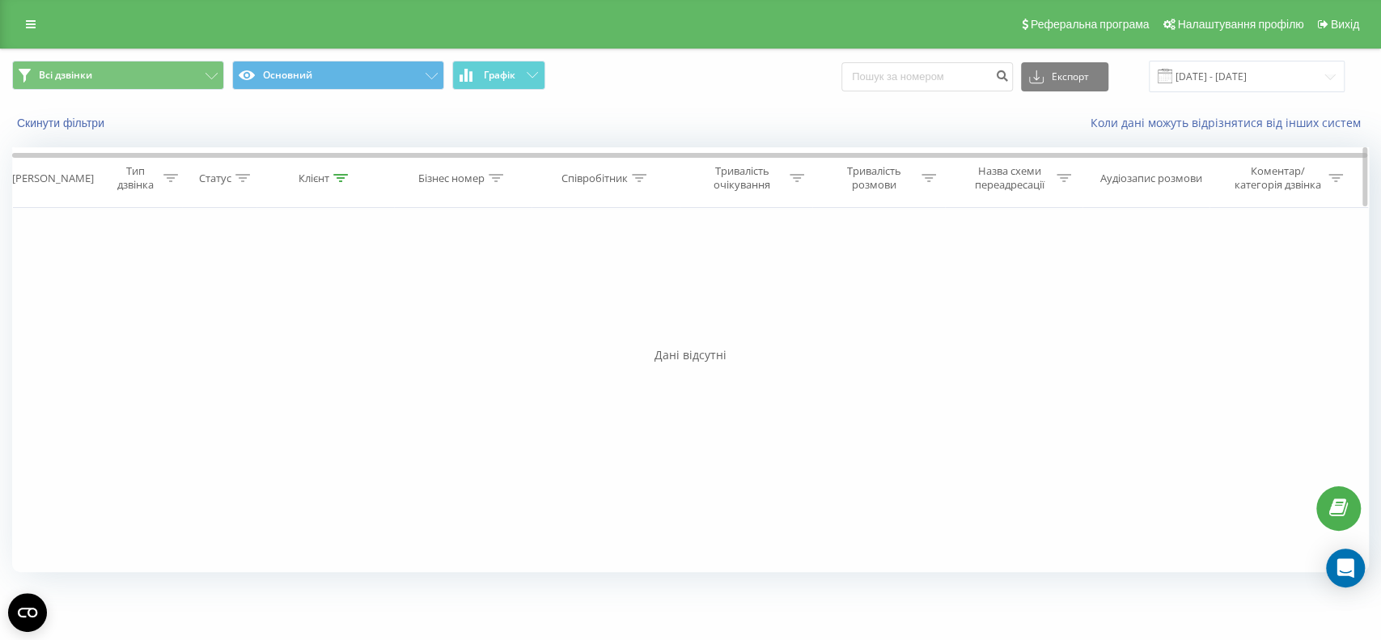
click at [341, 174] on icon at bounding box center [340, 178] width 15 height 8
click at [311, 290] on input "0634333433" at bounding box center [325, 294] width 142 height 28
drag, startPoint x: 311, startPoint y: 290, endPoint x: 175, endPoint y: 269, distance: 137.6
click at [175, 269] on div "Фільтрувати за умовою Дорівнює Введіть значення Скасувати OK Фільтрувати за умо…" at bounding box center [690, 390] width 1357 height 364
paste input "969682765"
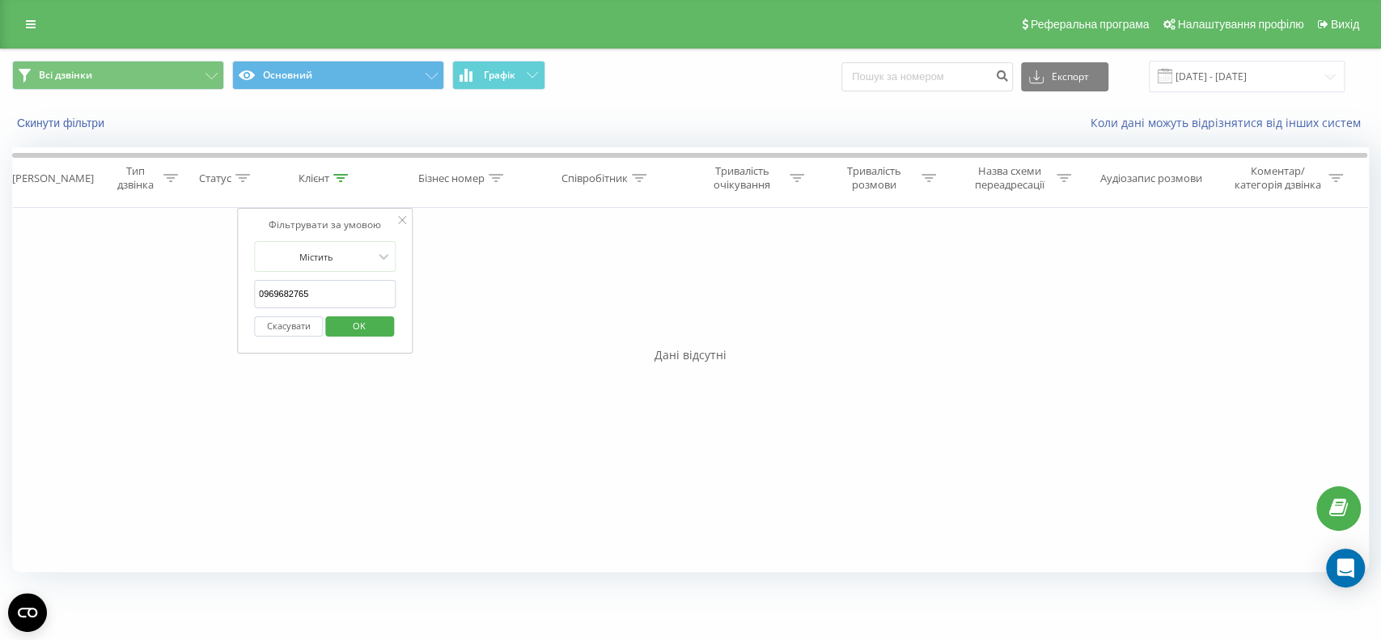
type input "0969682765"
click at [364, 328] on span "OK" at bounding box center [359, 325] width 45 height 25
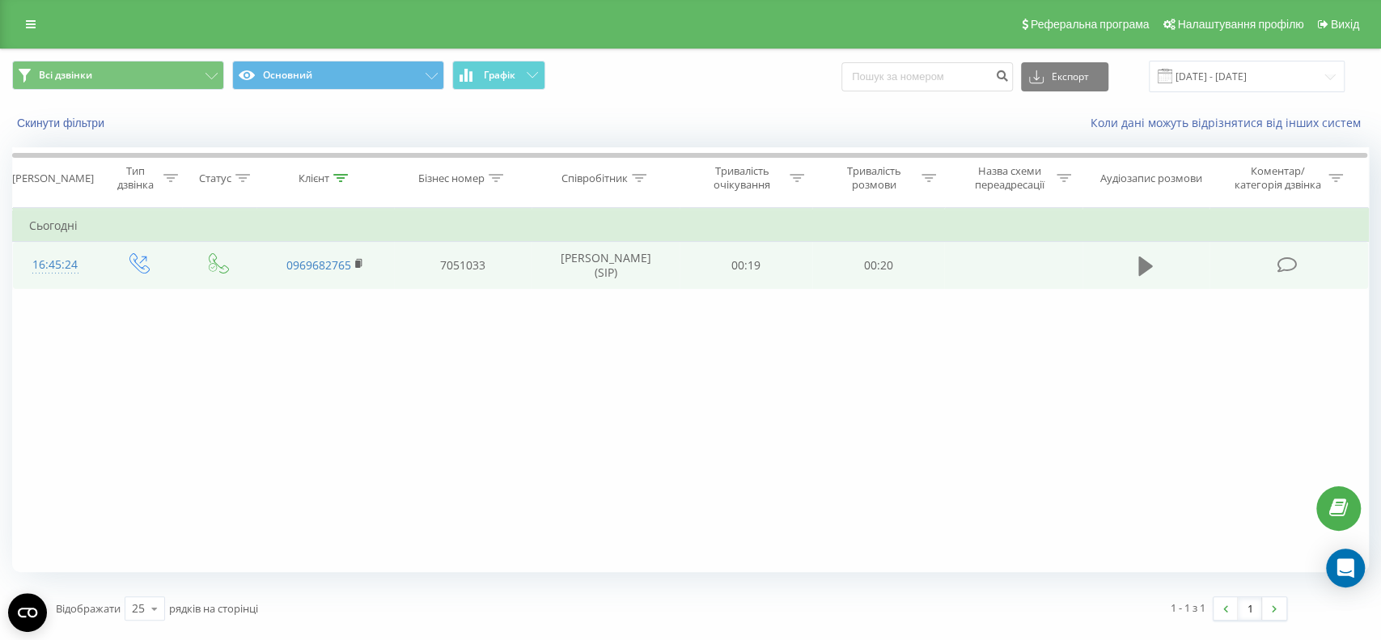
click at [1146, 272] on icon at bounding box center [1146, 266] width 15 height 23
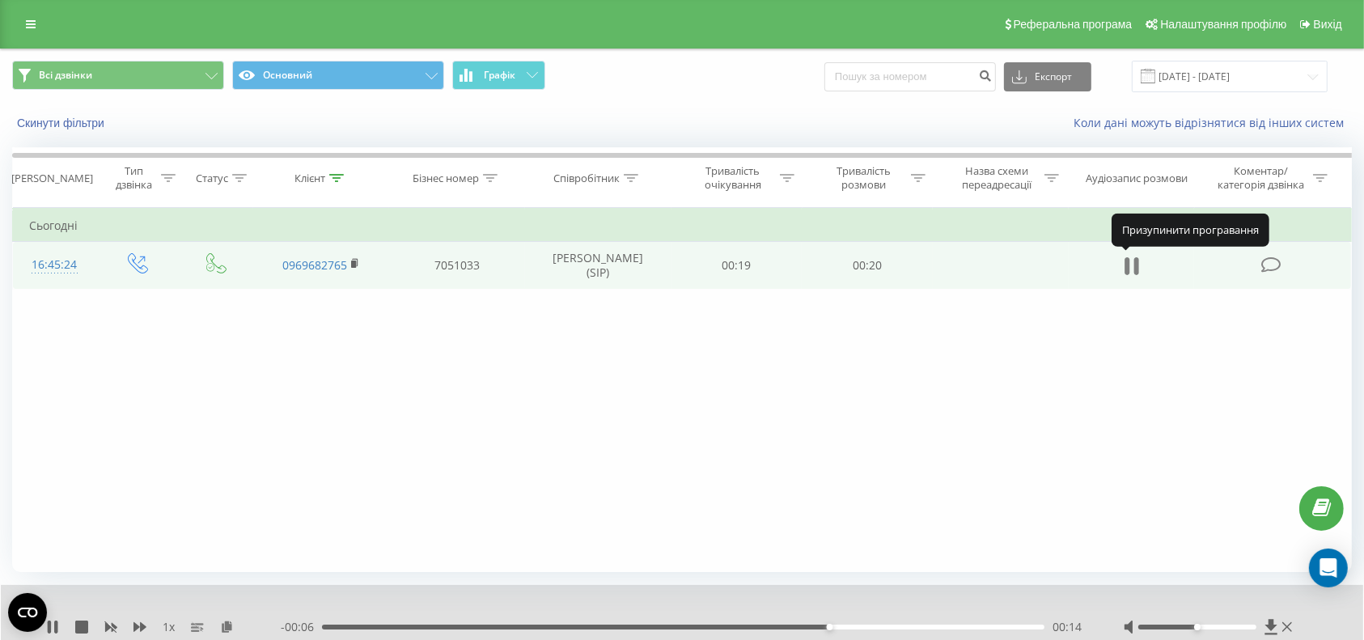
click at [1130, 266] on icon at bounding box center [1132, 266] width 15 height 23
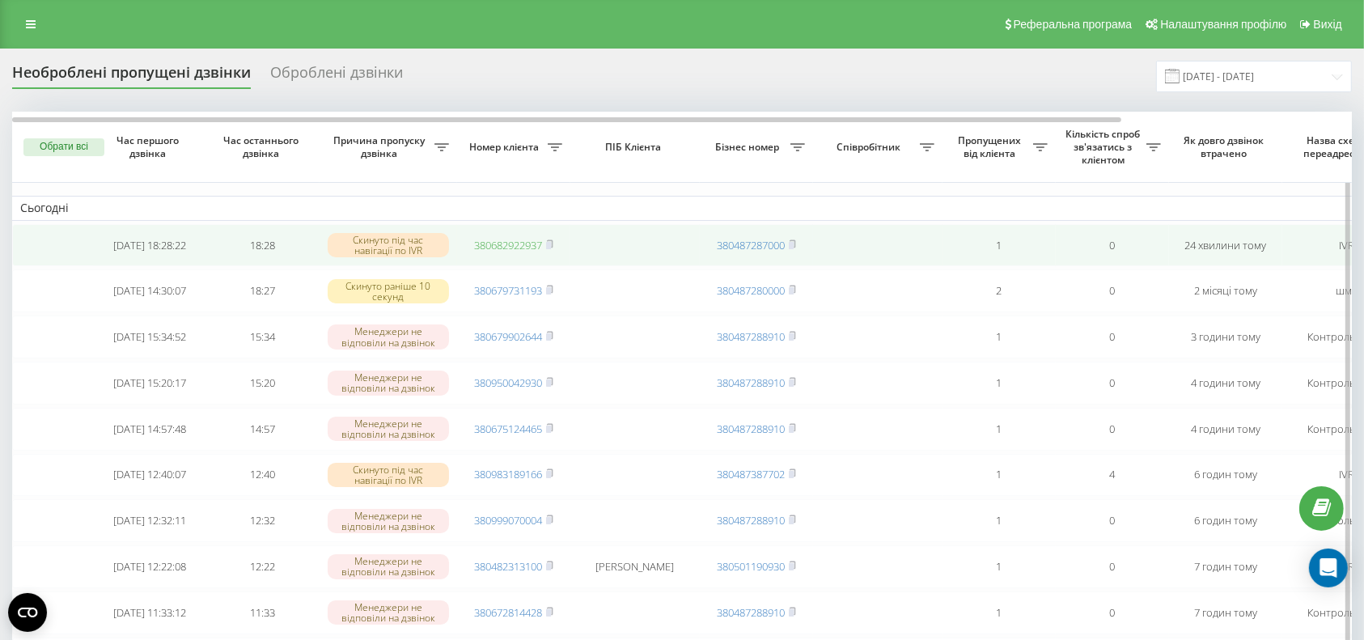
click at [524, 243] on link "380682922937" at bounding box center [508, 245] width 68 height 15
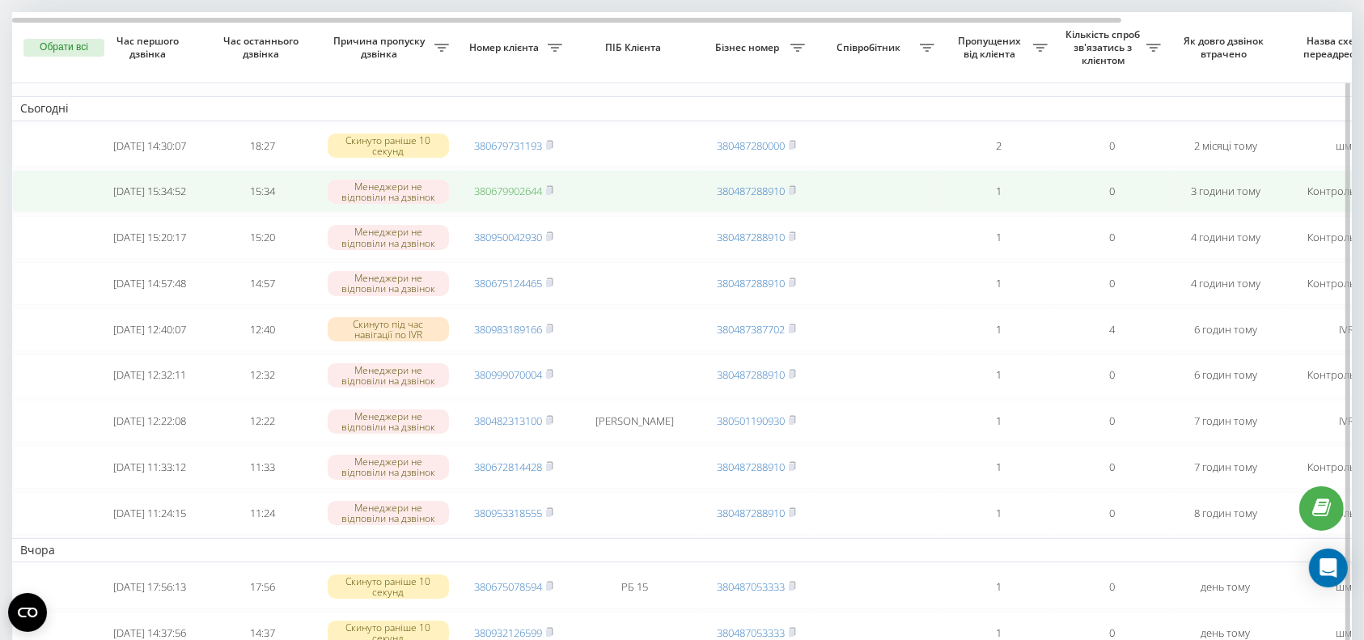
scroll to position [108, 0]
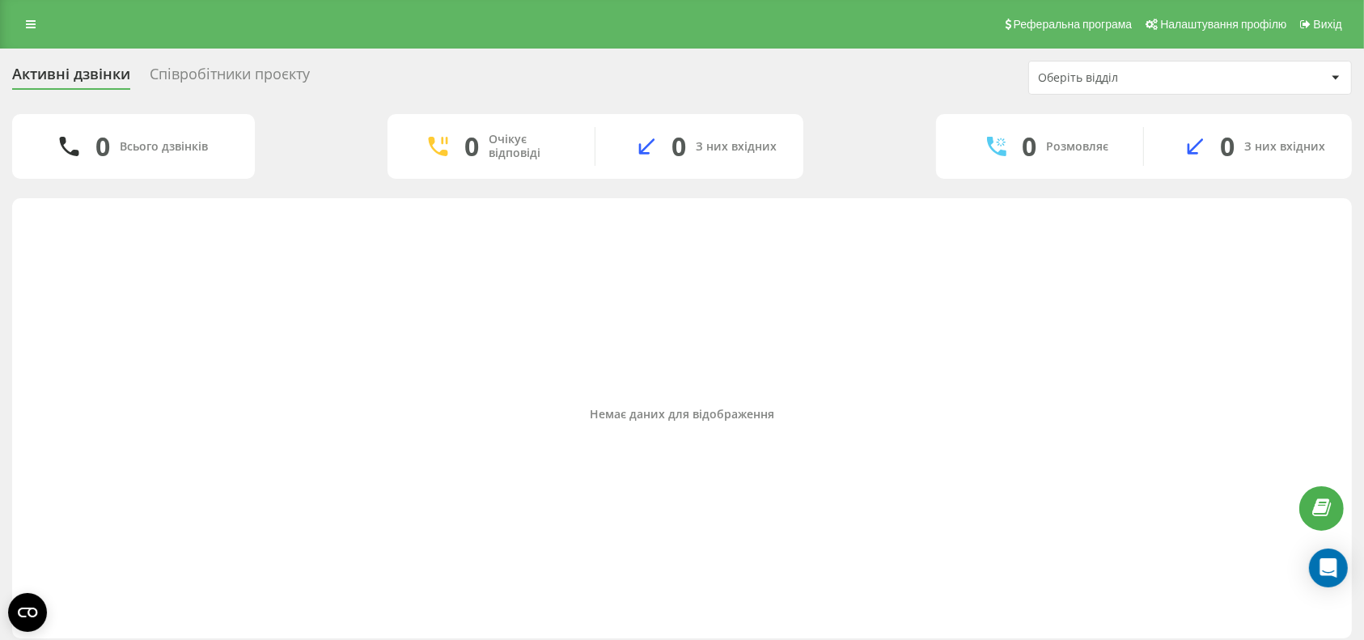
drag, startPoint x: 868, startPoint y: 633, endPoint x: 589, endPoint y: 418, distance: 352.5
click at [589, 418] on div "Немає даних для відображення" at bounding box center [682, 415] width 1314 height 14
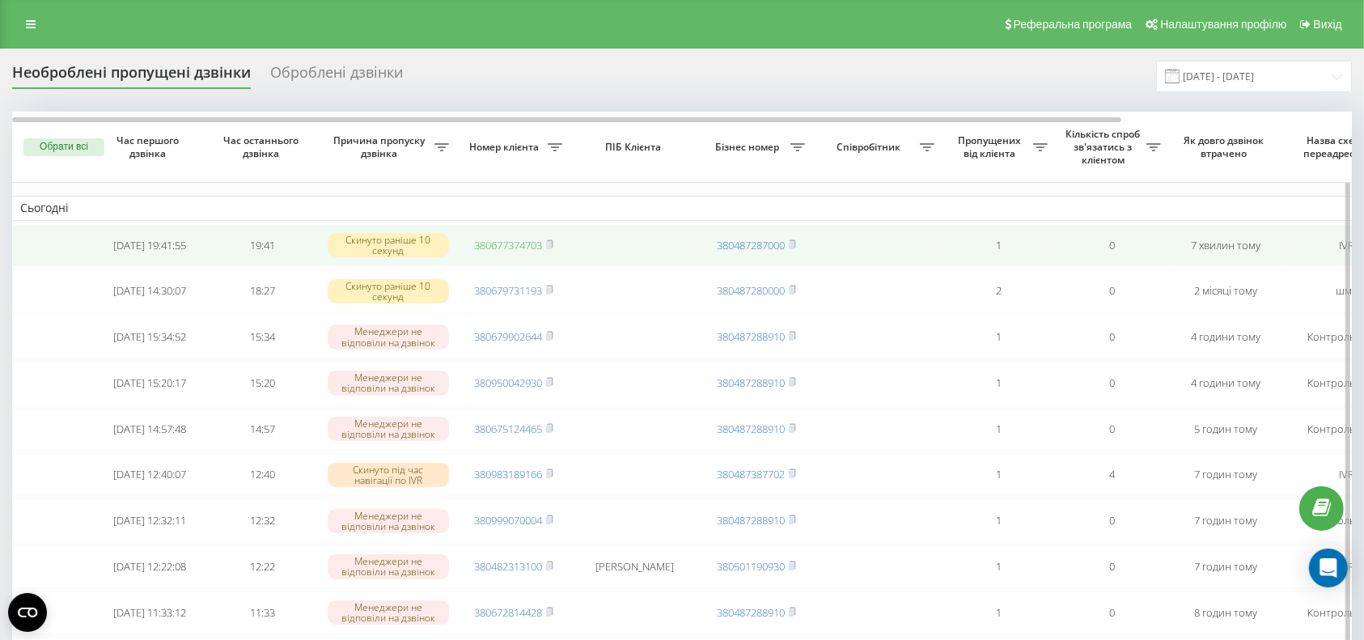
click at [487, 246] on link "380677374703" at bounding box center [508, 245] width 68 height 15
